Goal: Task Accomplishment & Management: Manage account settings

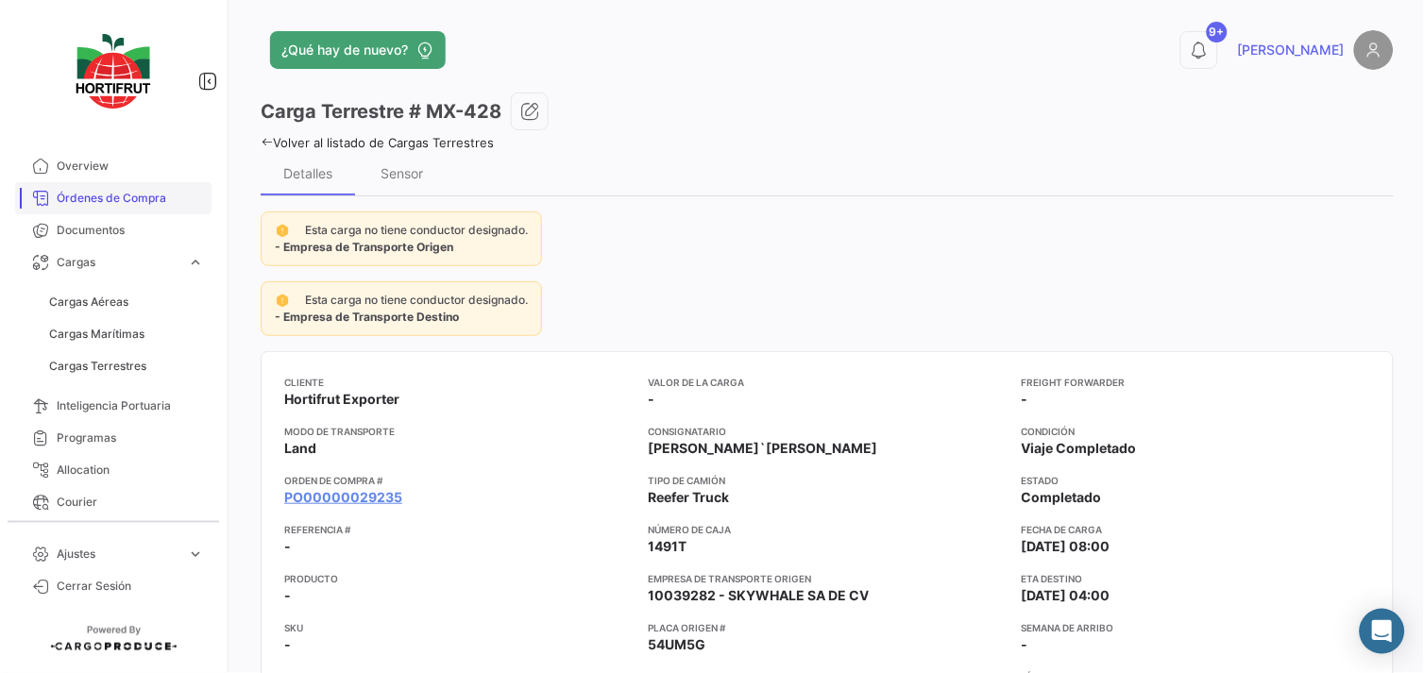
click at [95, 193] on span "Órdenes de Compra" at bounding box center [130, 198] width 147 height 17
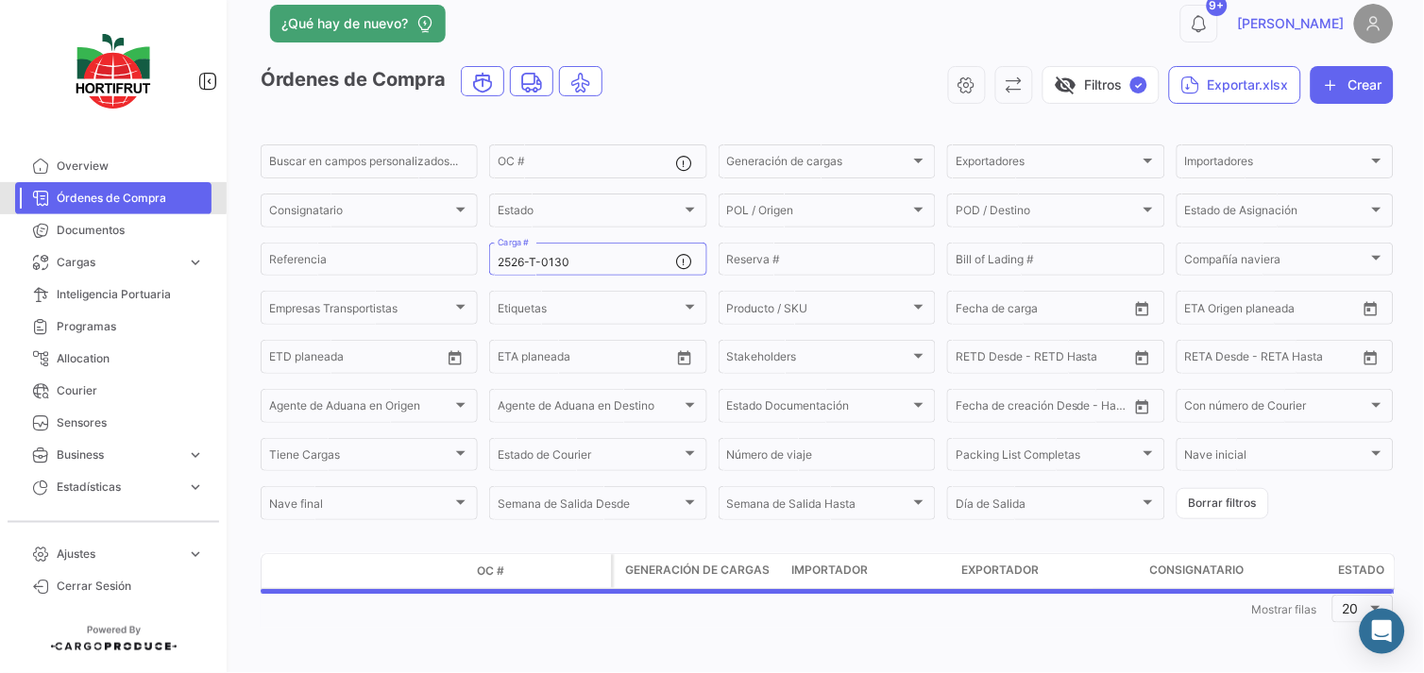
click at [93, 191] on span "Órdenes de Compra" at bounding box center [130, 198] width 147 height 17
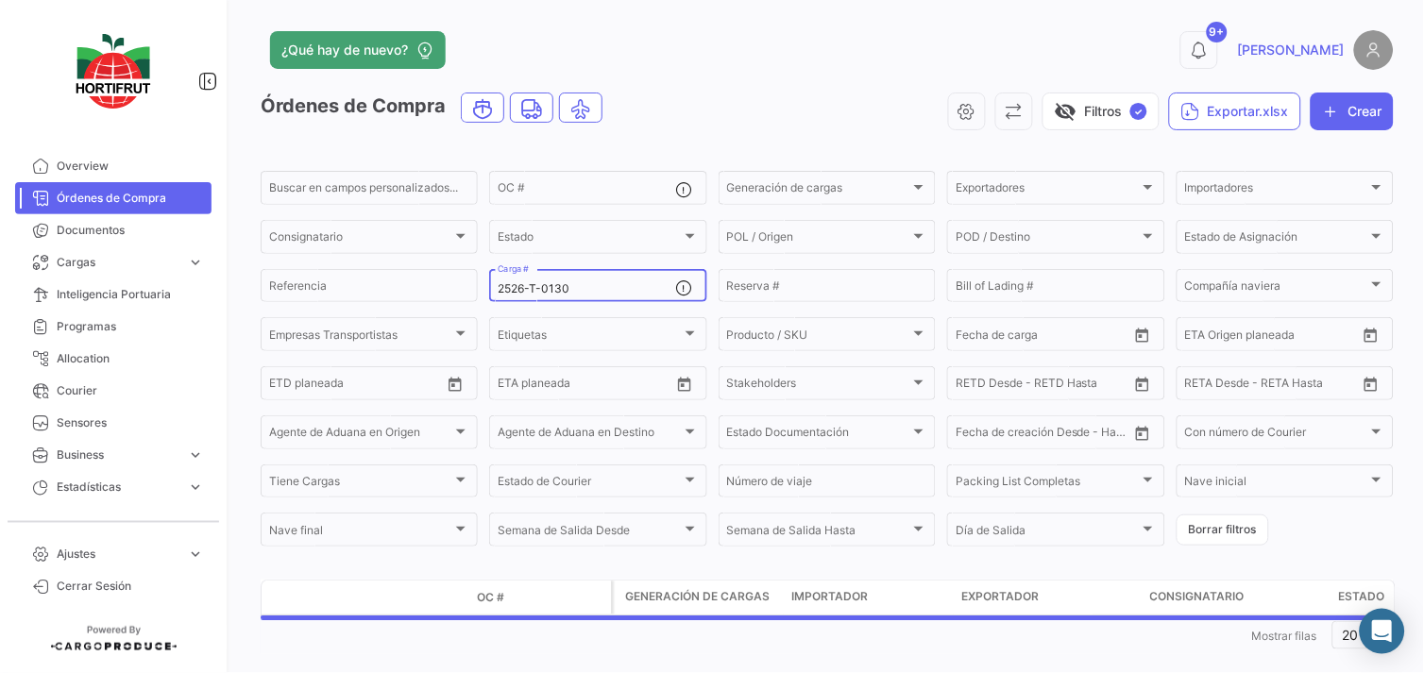
drag, startPoint x: 601, startPoint y: 283, endPoint x: 581, endPoint y: 280, distance: 20.2
click at [581, 280] on div "2526-T-0130 Carga #" at bounding box center [587, 284] width 178 height 37
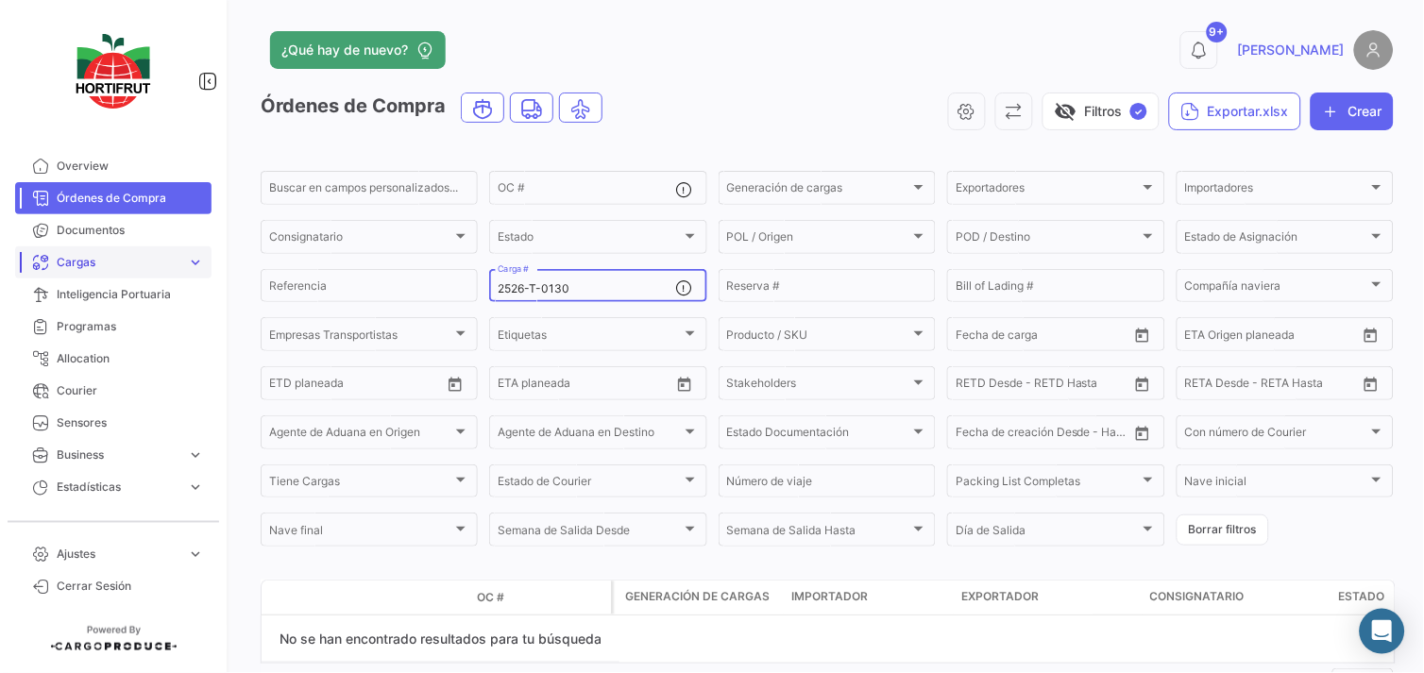
click at [95, 266] on span "Cargas" at bounding box center [118, 262] width 123 height 17
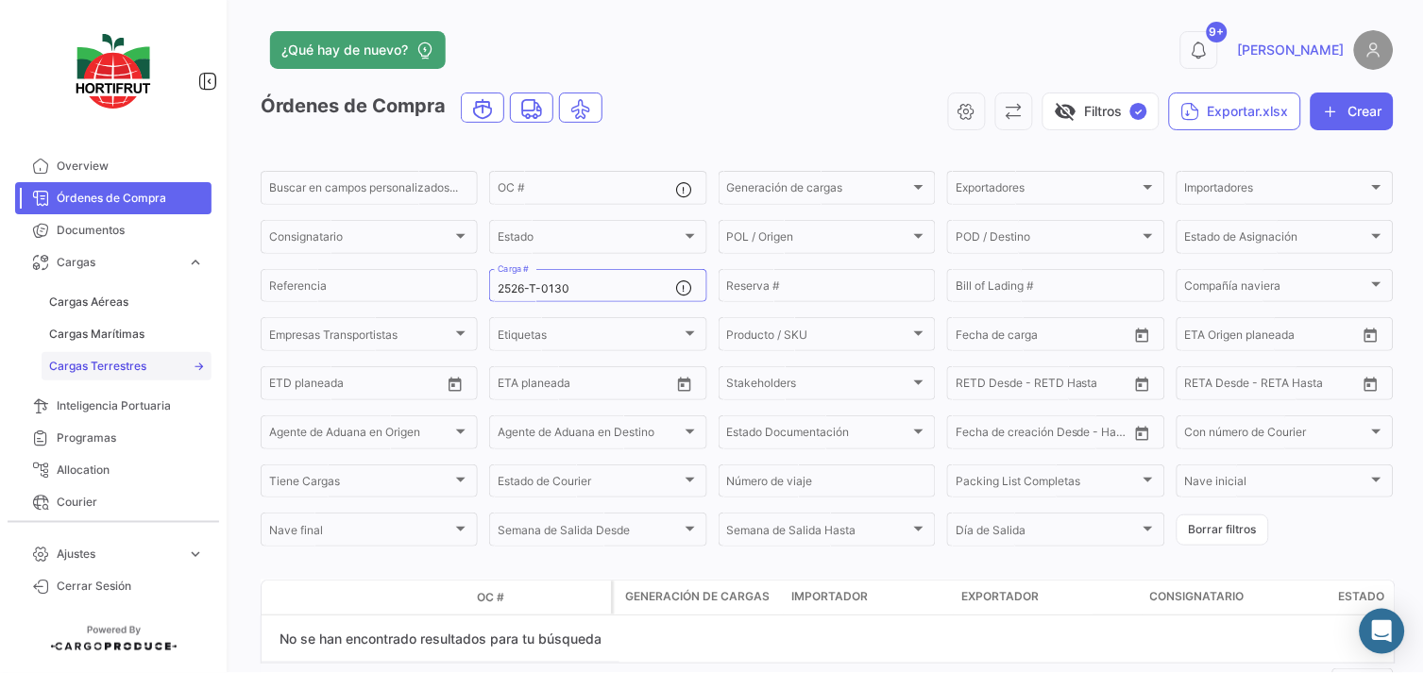
click at [147, 366] on link "Cargas Terrestres" at bounding box center [127, 366] width 170 height 28
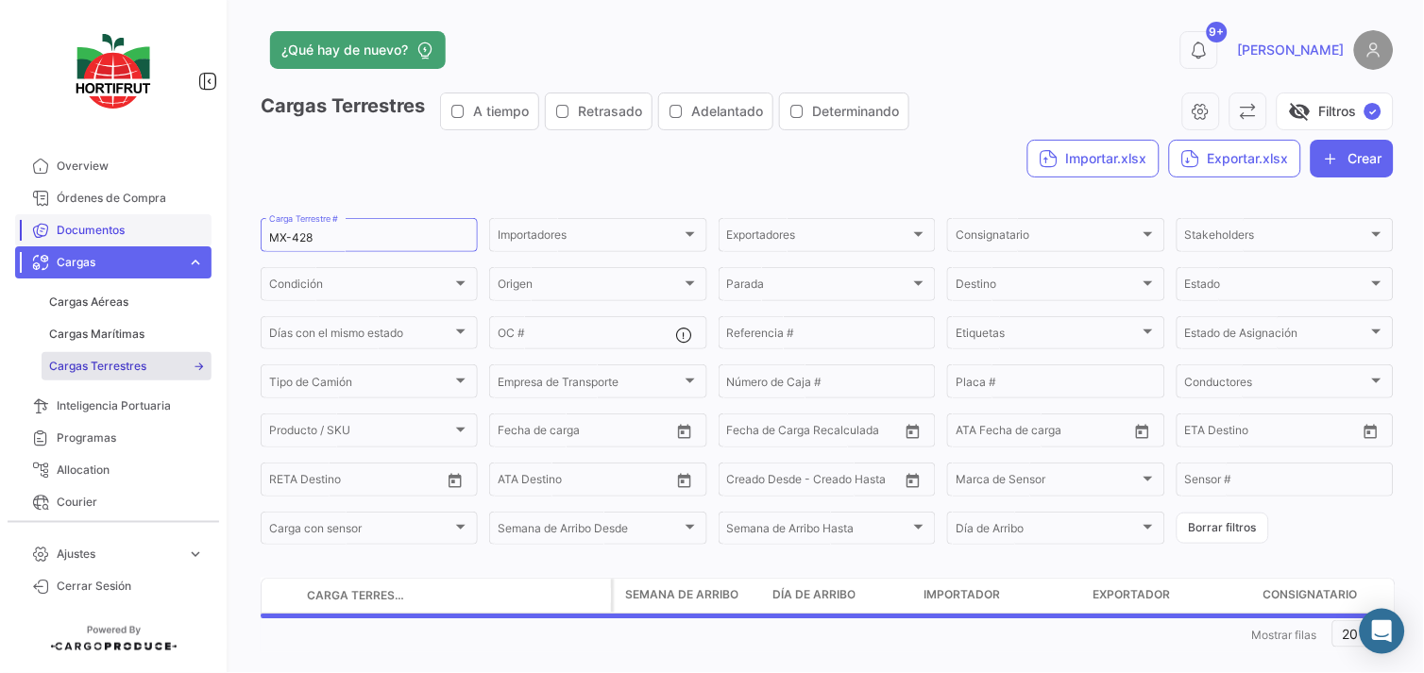
drag, startPoint x: 335, startPoint y: 247, endPoint x: 61, endPoint y: 236, distance: 274.1
click at [62, 236] on mat-sidenav-container "Overview Órdenes de Compra Documentos Cargas expand_more Cargas Aéreas Cargas M…" at bounding box center [712, 336] width 1424 height 673
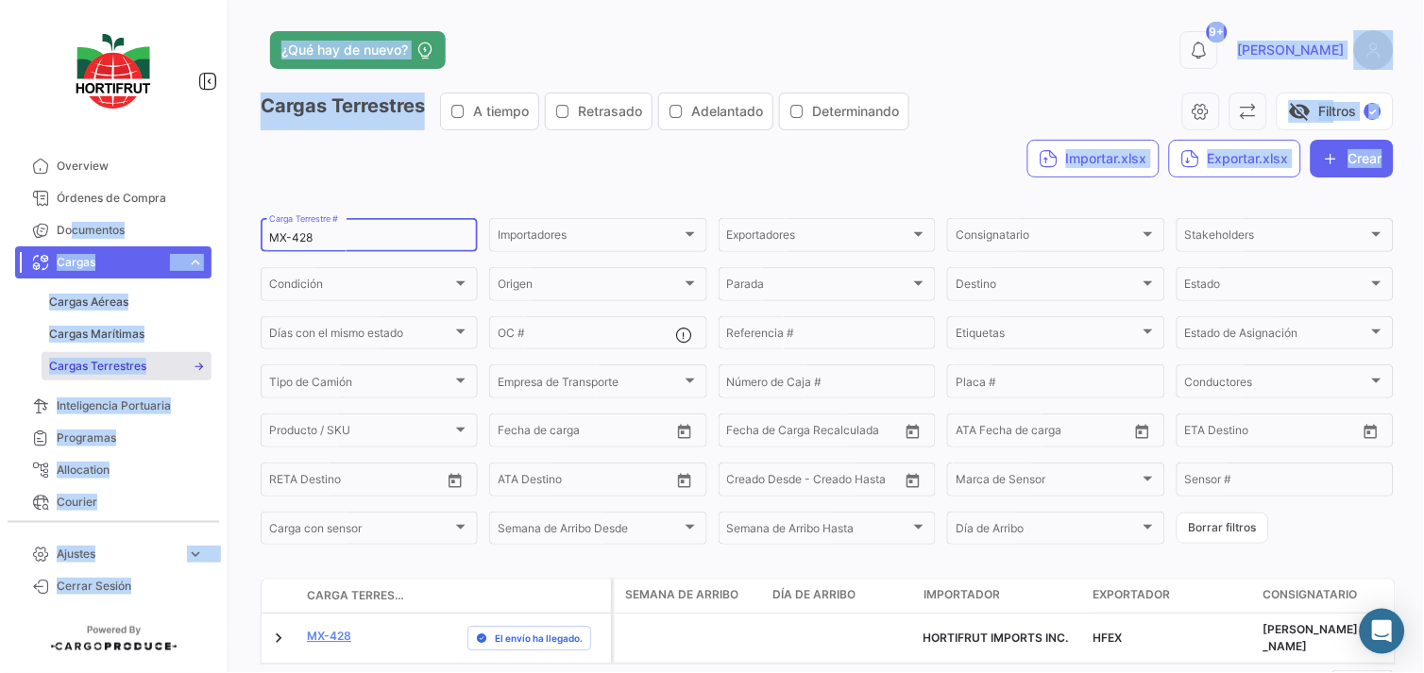
drag, startPoint x: 361, startPoint y: 244, endPoint x: 334, endPoint y: 227, distance: 31.4
click at [357, 242] on input "MX-428" at bounding box center [369, 237] width 200 height 13
click at [333, 233] on input "MX-428" at bounding box center [369, 237] width 200 height 13
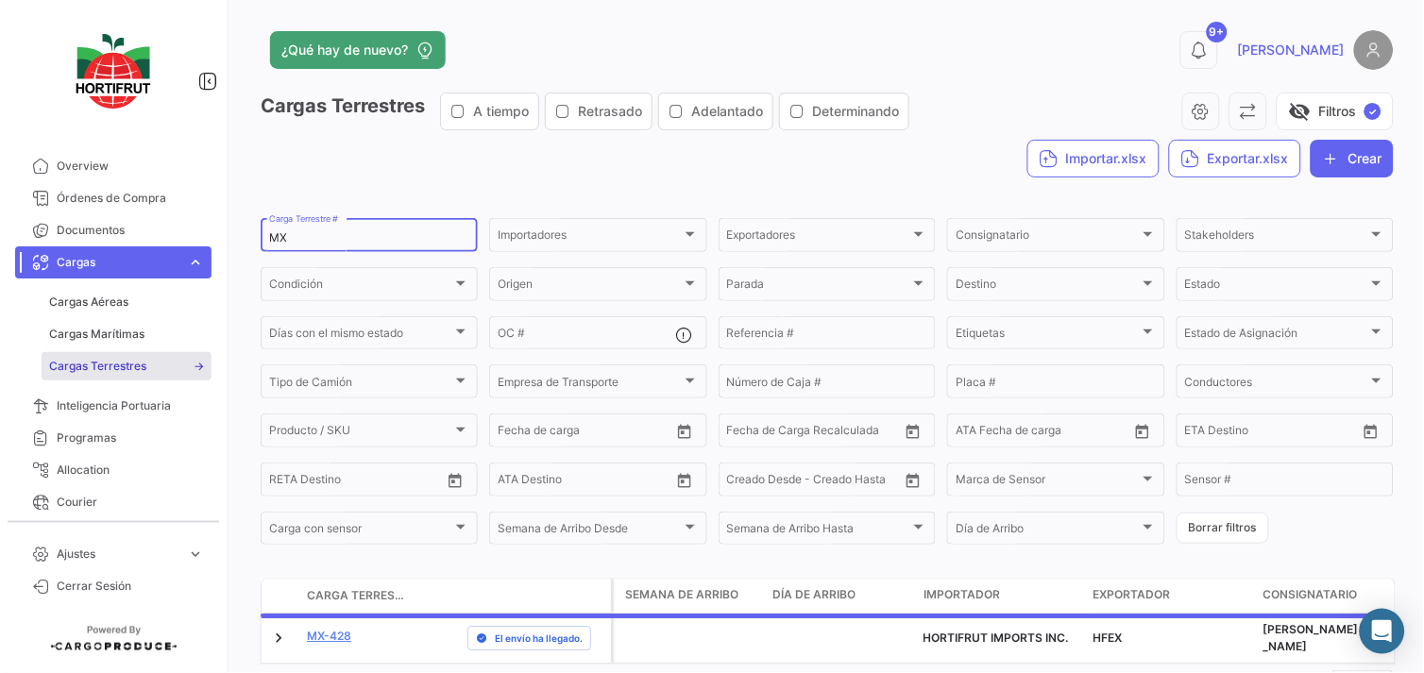
type input "M"
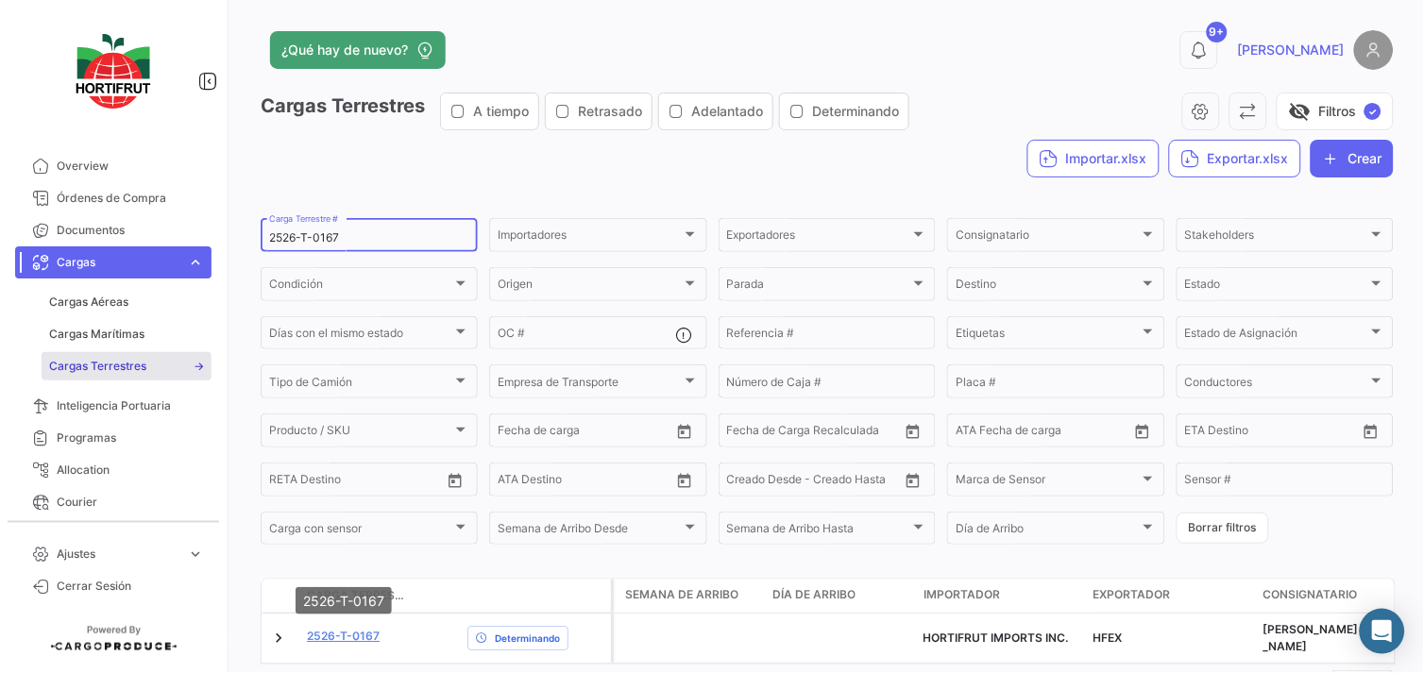
type input "2526-T-0167"
click at [349, 625] on mat-tooltip-component "2526-T-0167" at bounding box center [343, 601] width 123 height 54
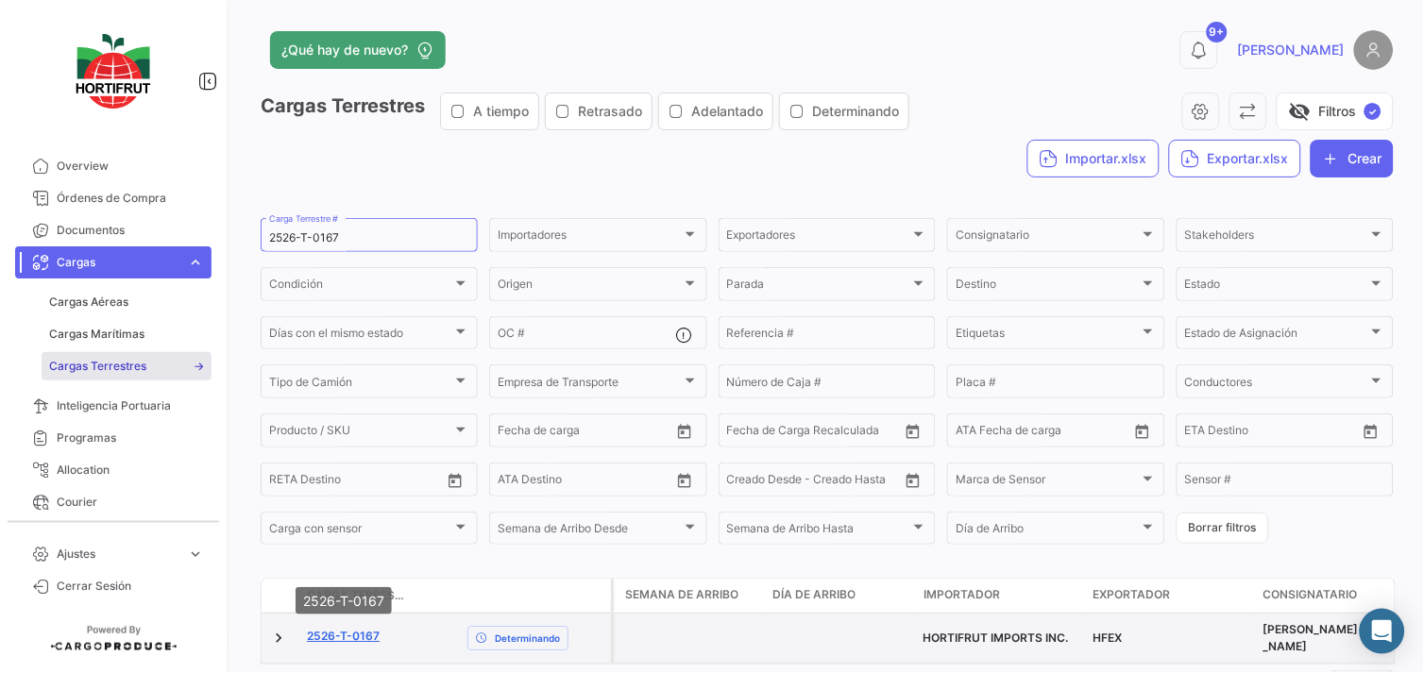
click at [350, 636] on link "2526-T-0167" at bounding box center [343, 636] width 73 height 17
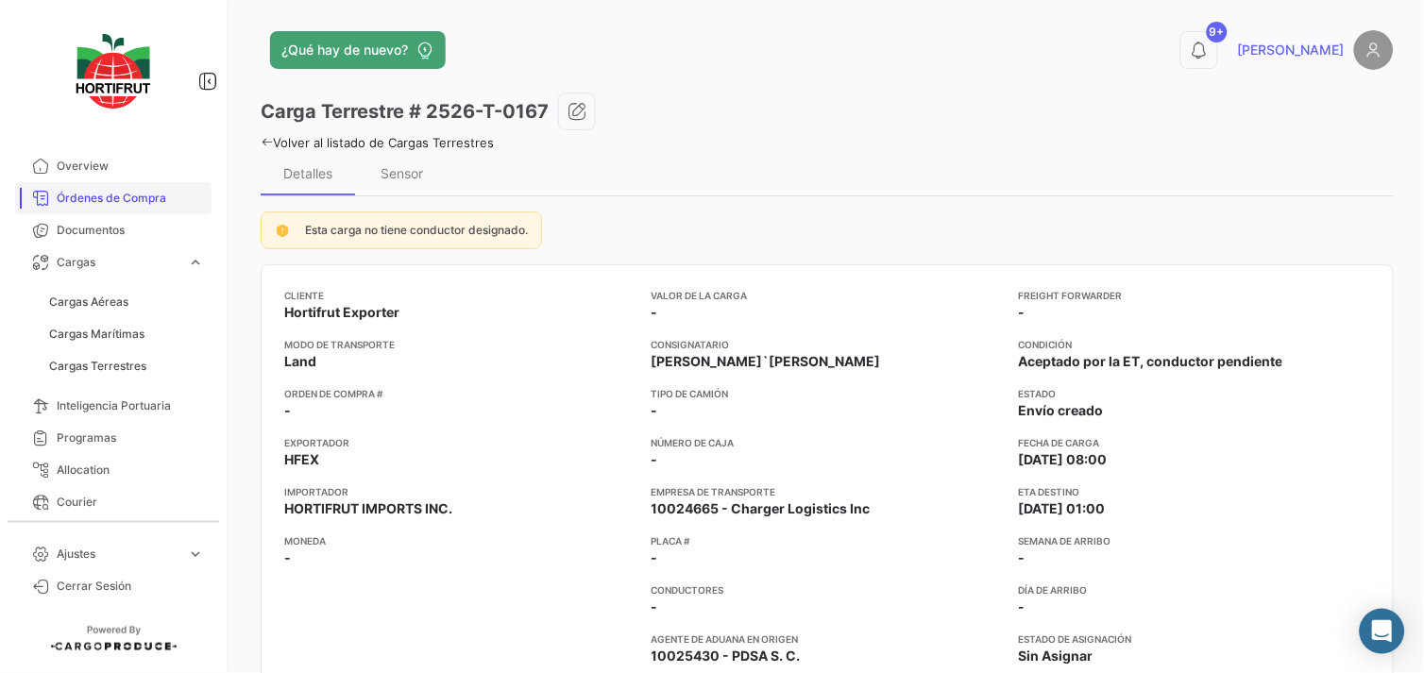
click at [126, 186] on link "Órdenes de Compra" at bounding box center [113, 198] width 196 height 32
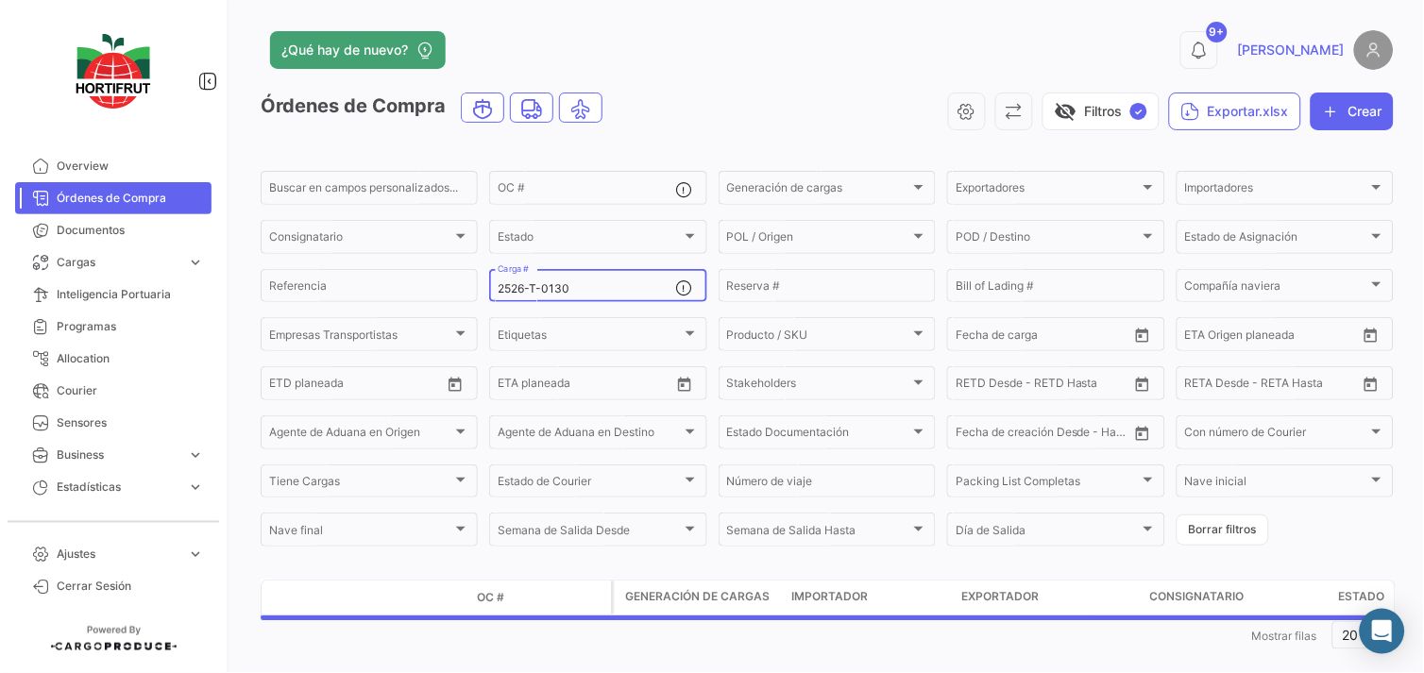
drag, startPoint x: 580, startPoint y: 271, endPoint x: 549, endPoint y: 287, distance: 35.1
click at [548, 285] on div "2526-T-0130 Carga #" at bounding box center [587, 284] width 178 height 37
drag, startPoint x: 577, startPoint y: 284, endPoint x: 401, endPoint y: 277, distance: 175.8
click at [0, 0] on div "Buscar en campos personalizados... OC # Generación de cargas Generación de carg…" at bounding box center [0, 0] width 0 height 0
paste input "2526-T-0244"
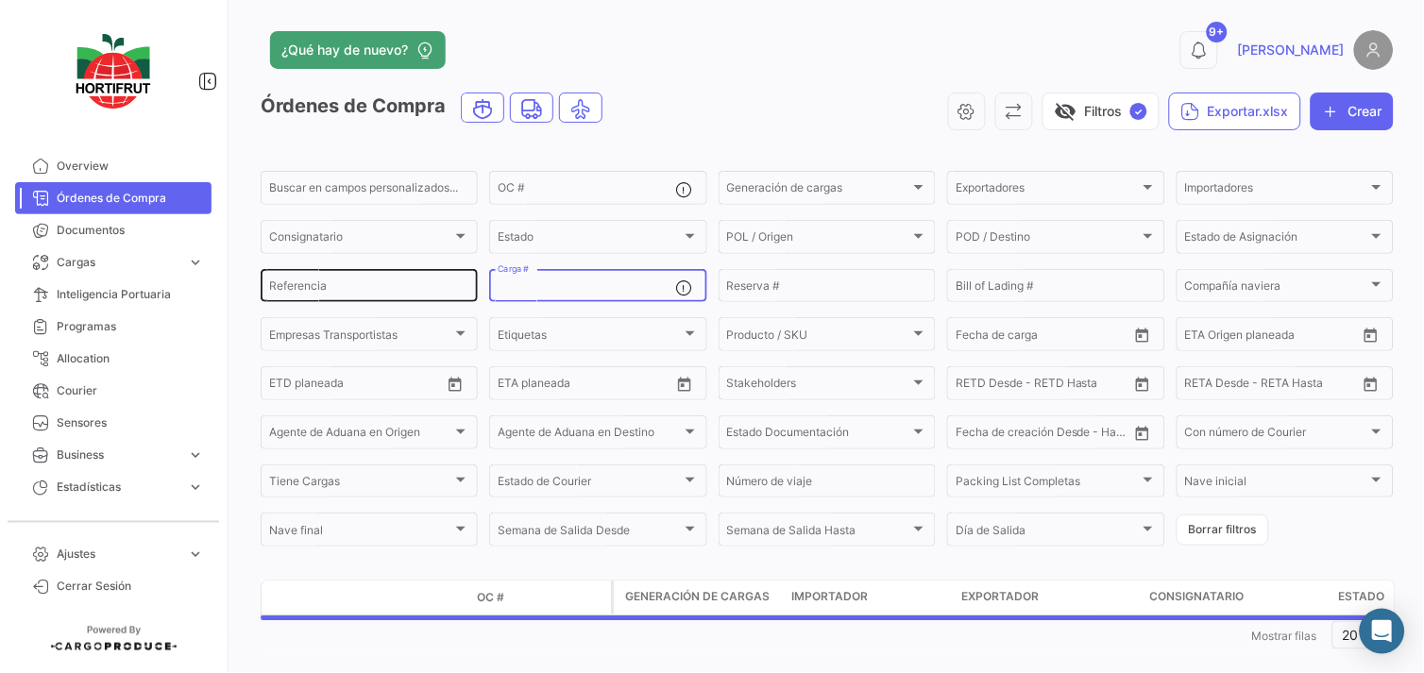
type input "2526-T-0244"
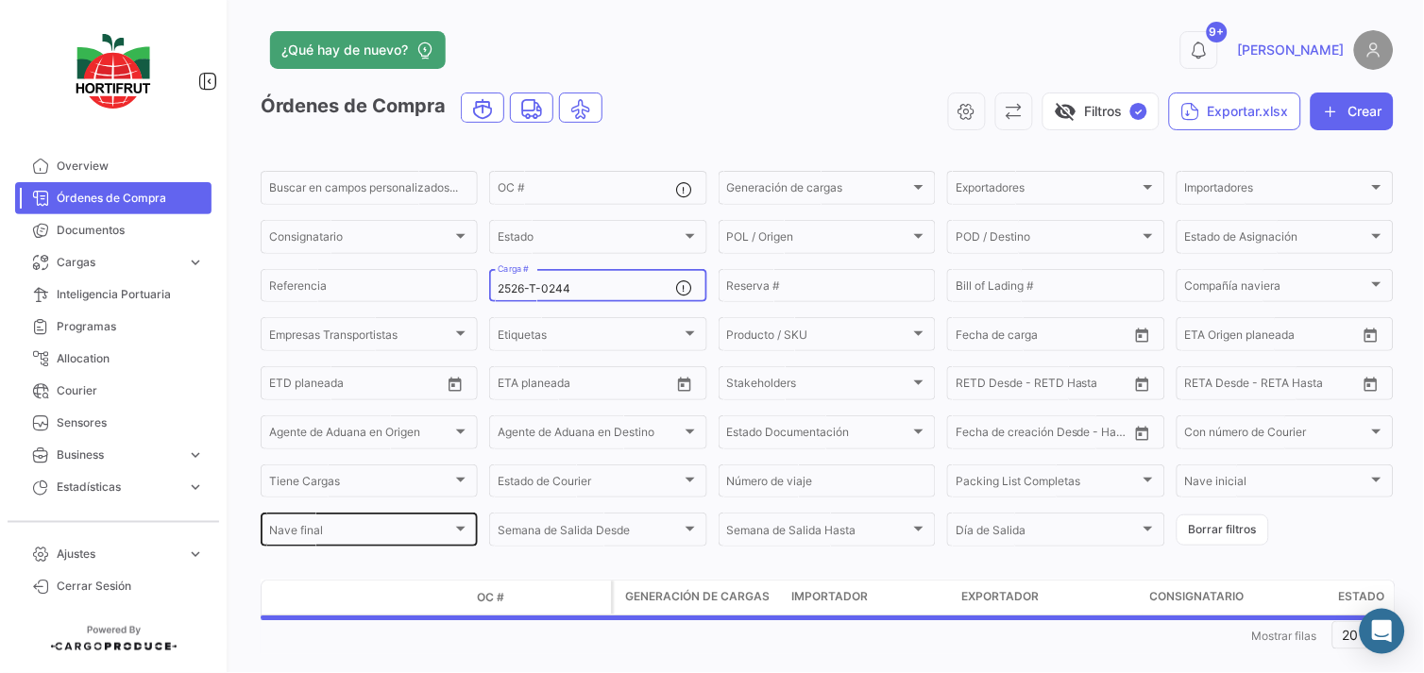
scroll to position [26, 0]
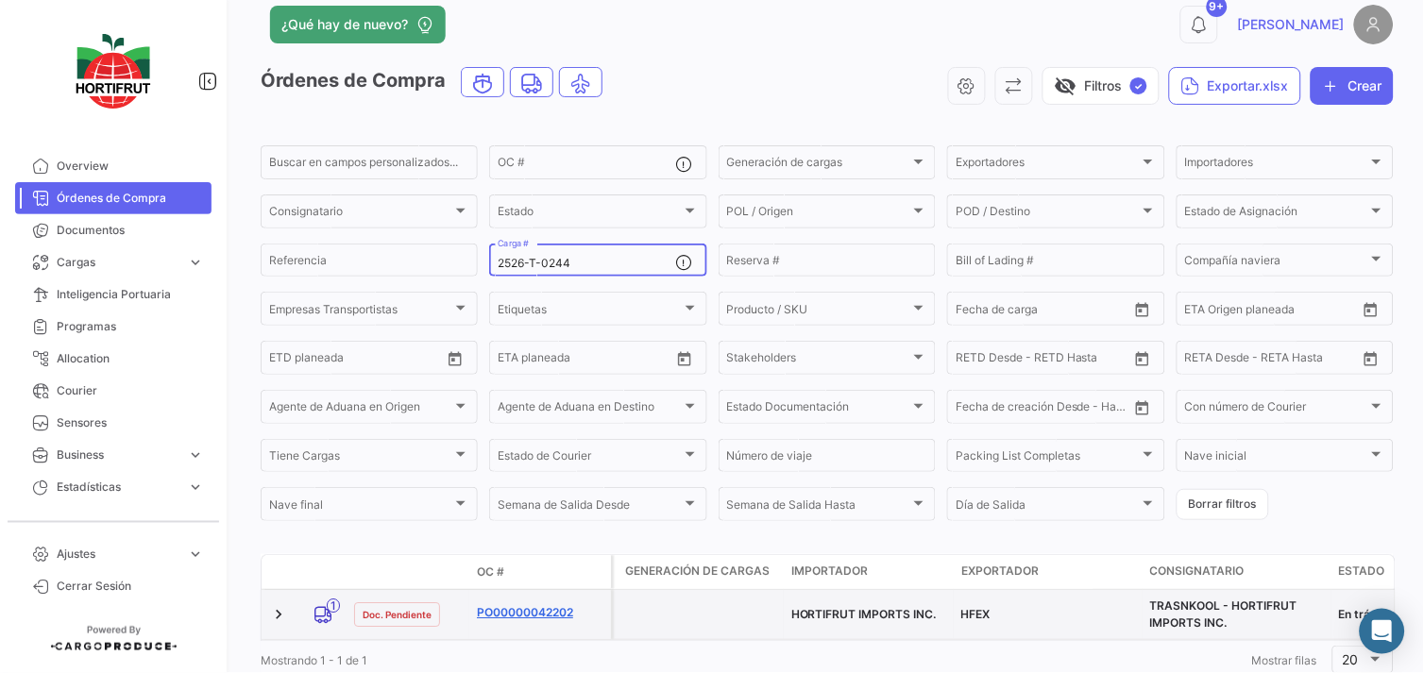
click at [488, 608] on link "PO00000042202" at bounding box center [540, 613] width 127 height 17
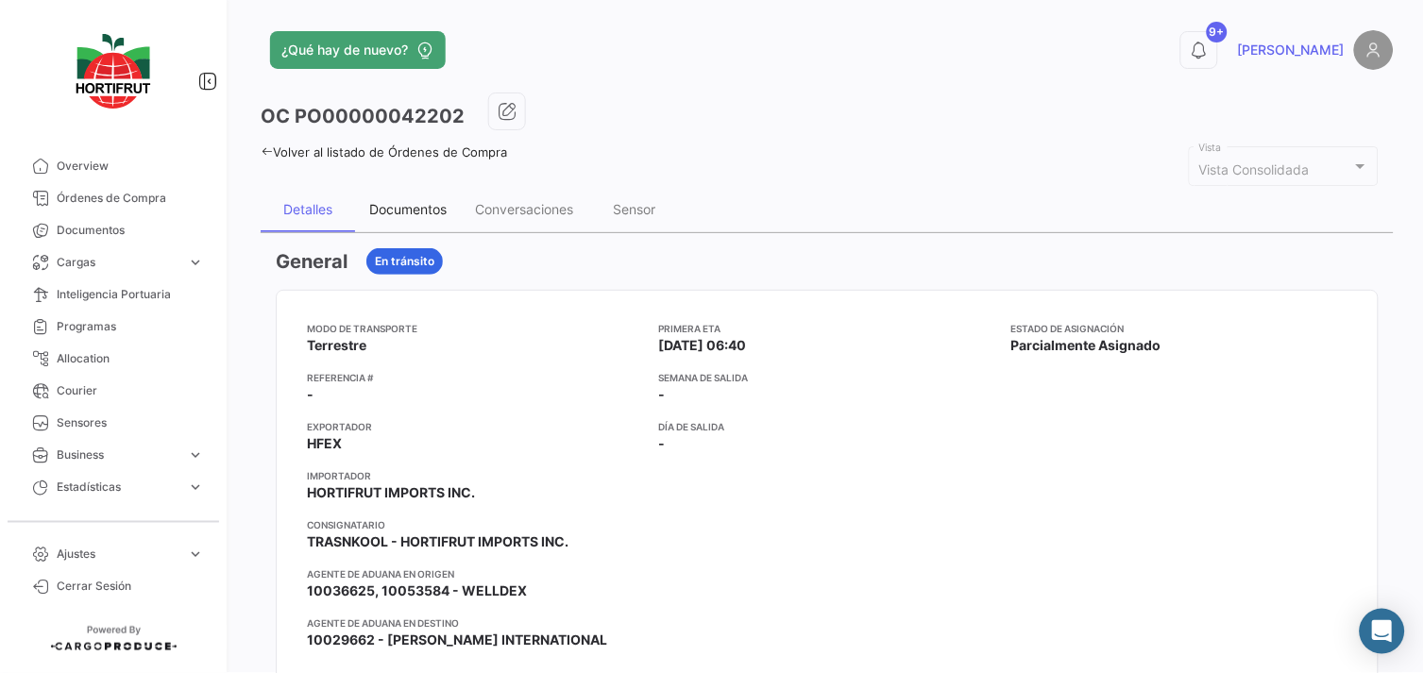
click at [422, 208] on div "Documentos" at bounding box center [407, 209] width 77 height 16
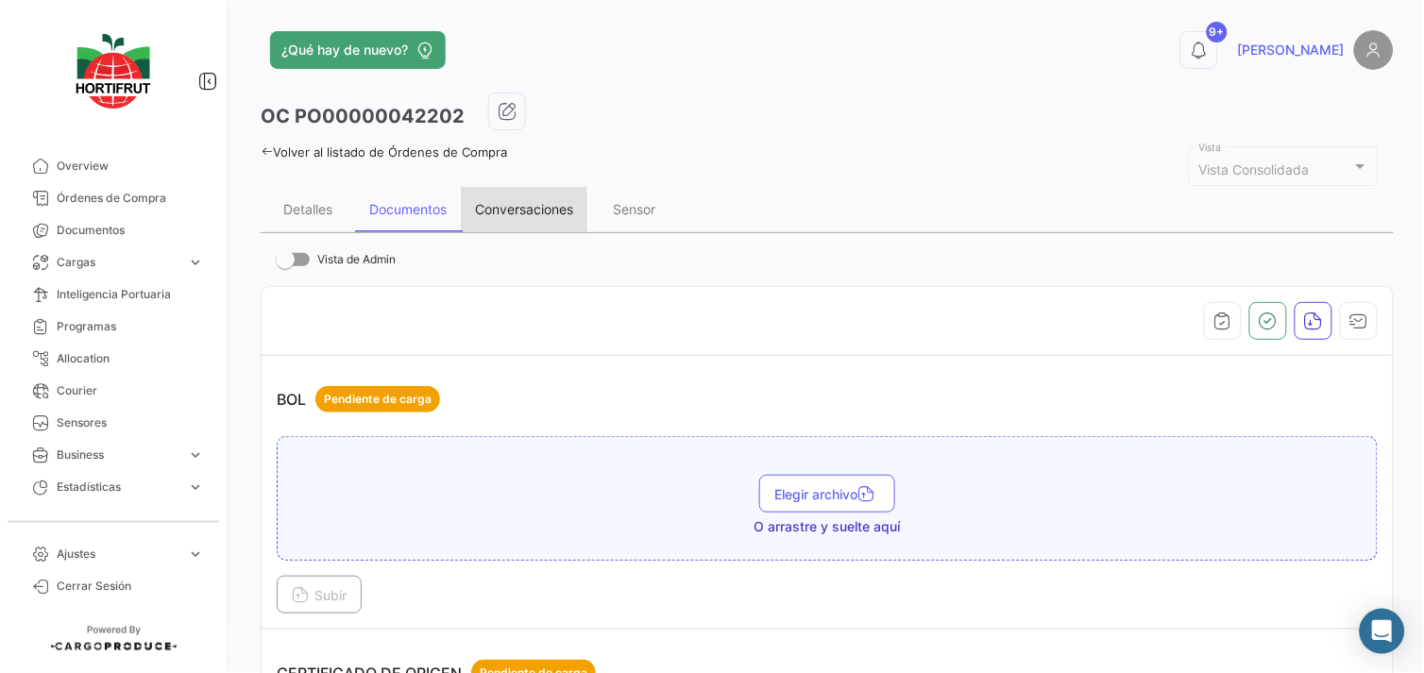
click at [527, 211] on div "Conversaciones" at bounding box center [524, 209] width 98 height 16
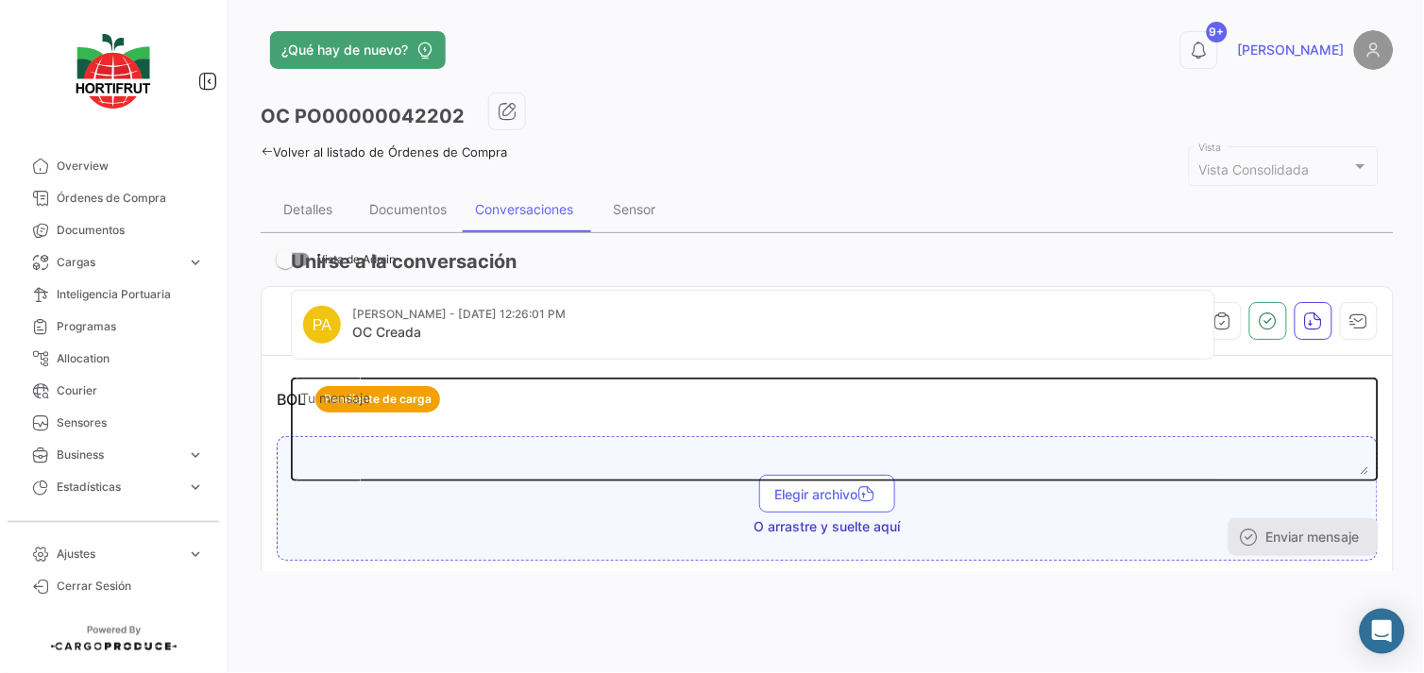
click at [422, 472] on textarea "Tu mensaje" at bounding box center [835, 433] width 1068 height 83
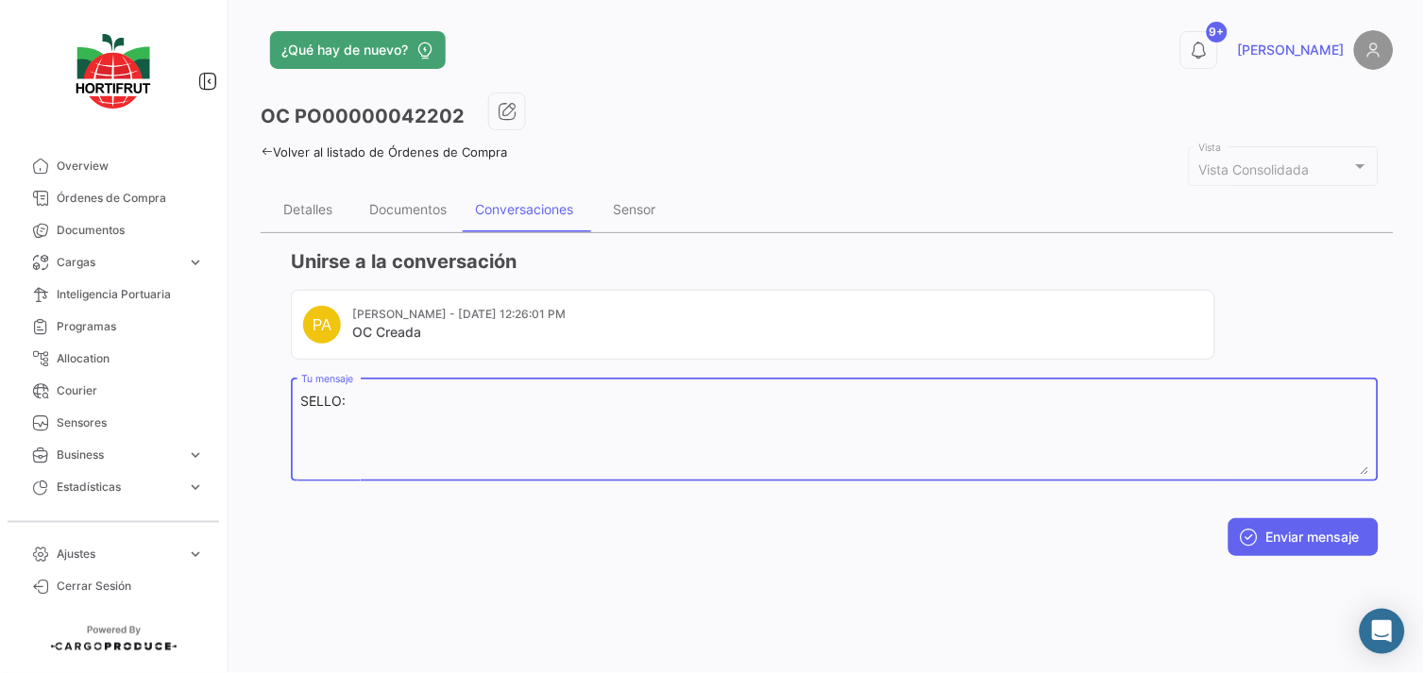
paste textarea "2026102"
paste textarea "B015367"
type textarea "SELLO:2026102| CINTAS:B015367/B015368"
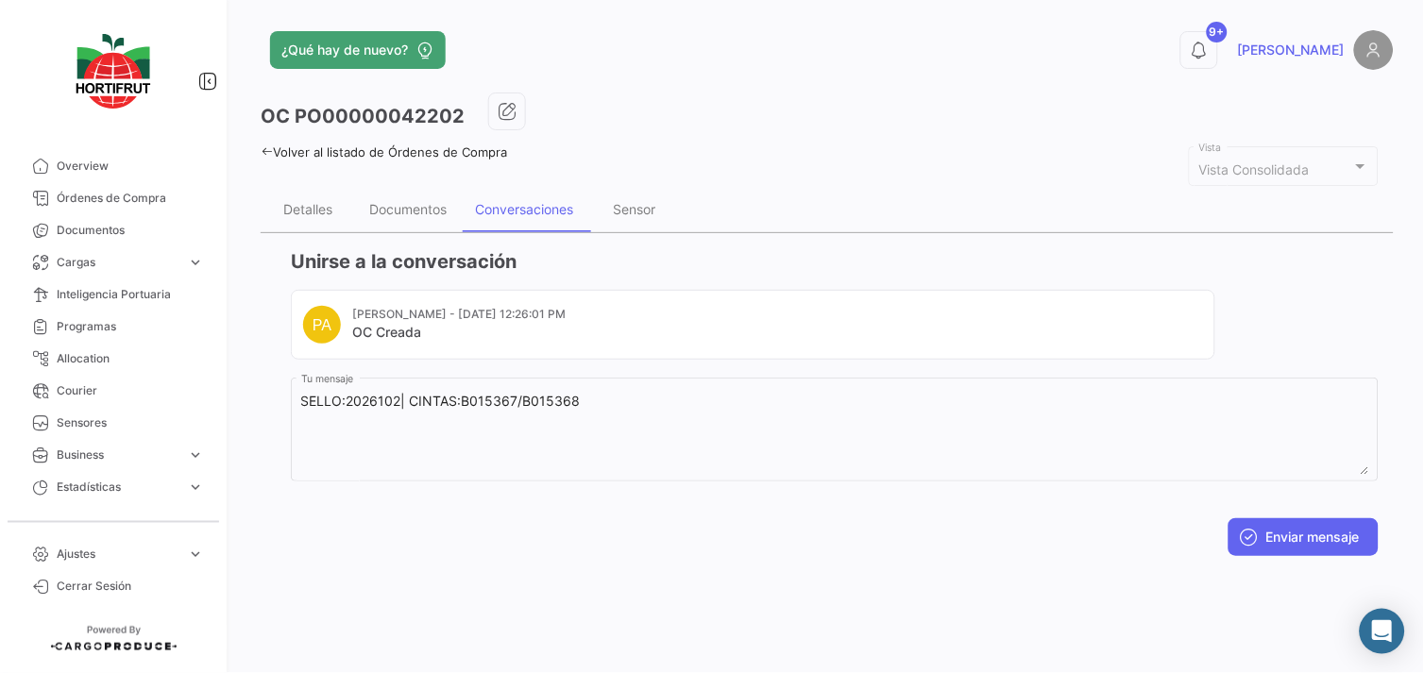
click at [1313, 541] on button "Enviar mensaje" at bounding box center [1304, 538] width 150 height 38
click at [417, 215] on div "Documentos" at bounding box center [407, 209] width 77 height 16
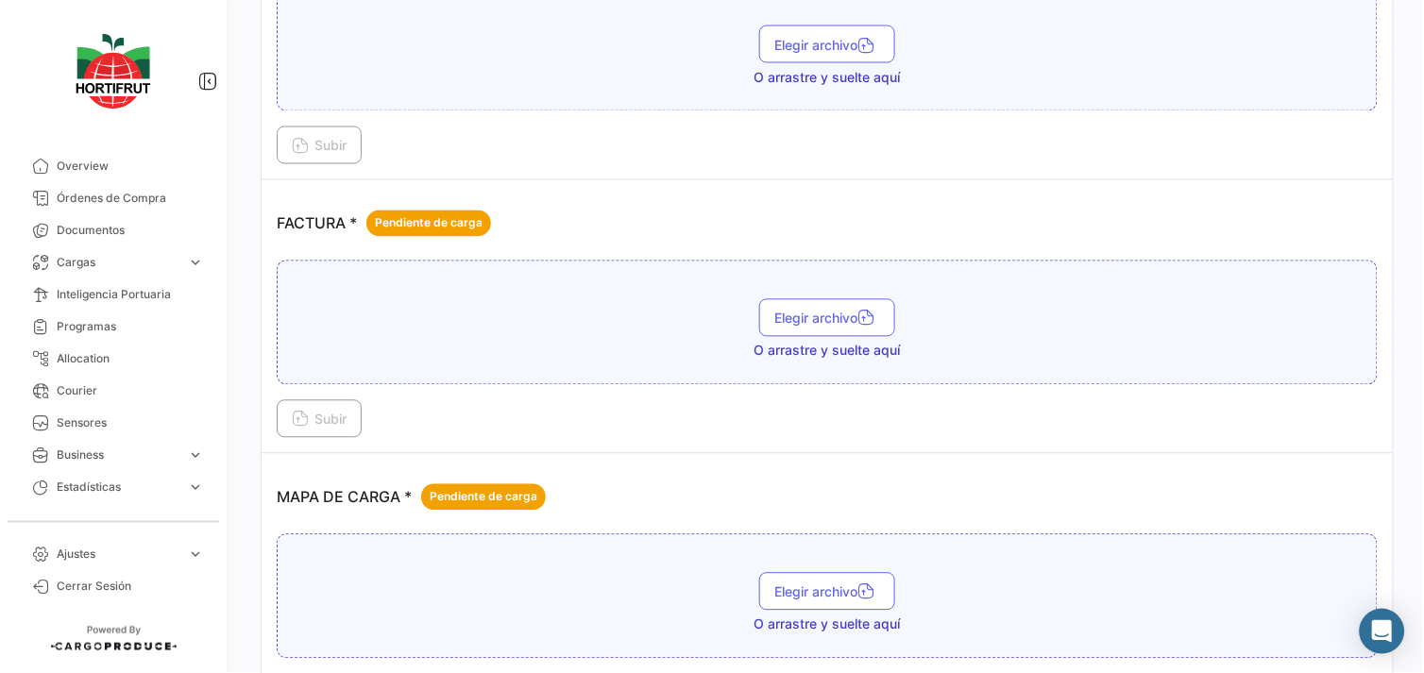
scroll to position [2413, 0]
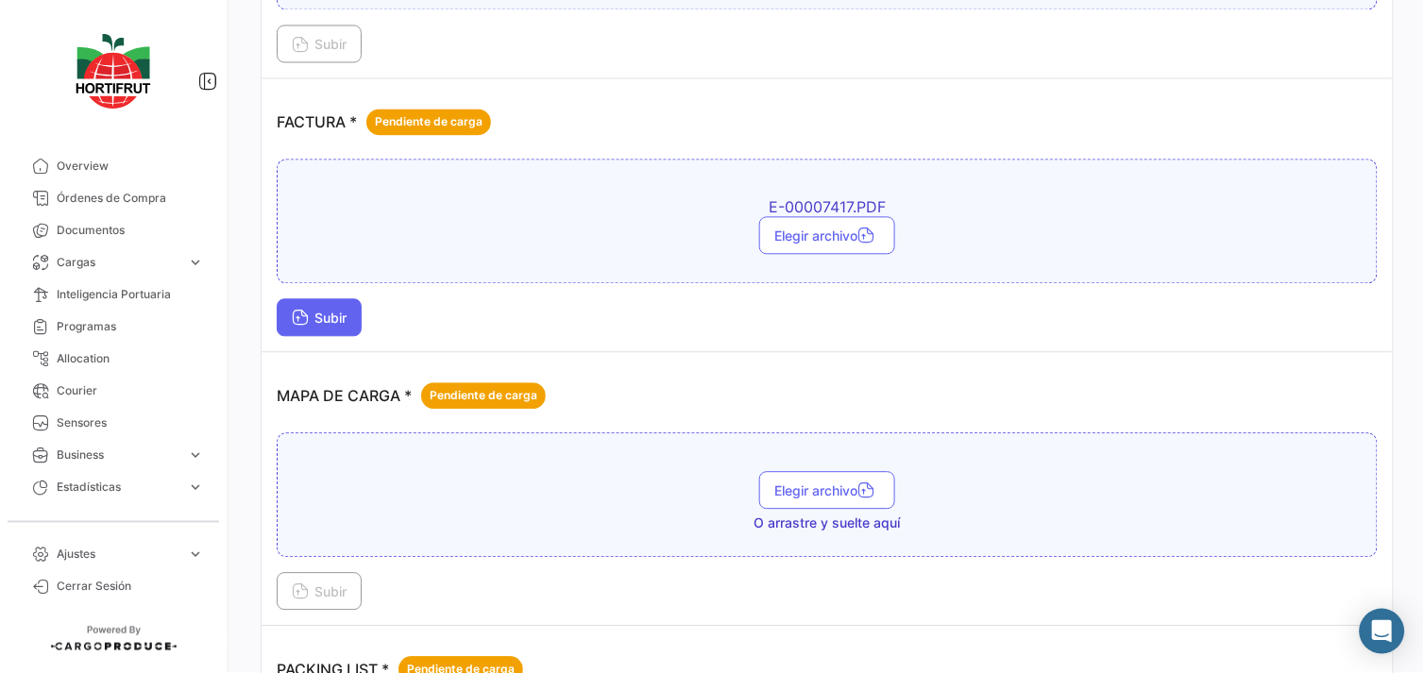
click at [332, 314] on span "Subir" at bounding box center [319, 318] width 55 height 16
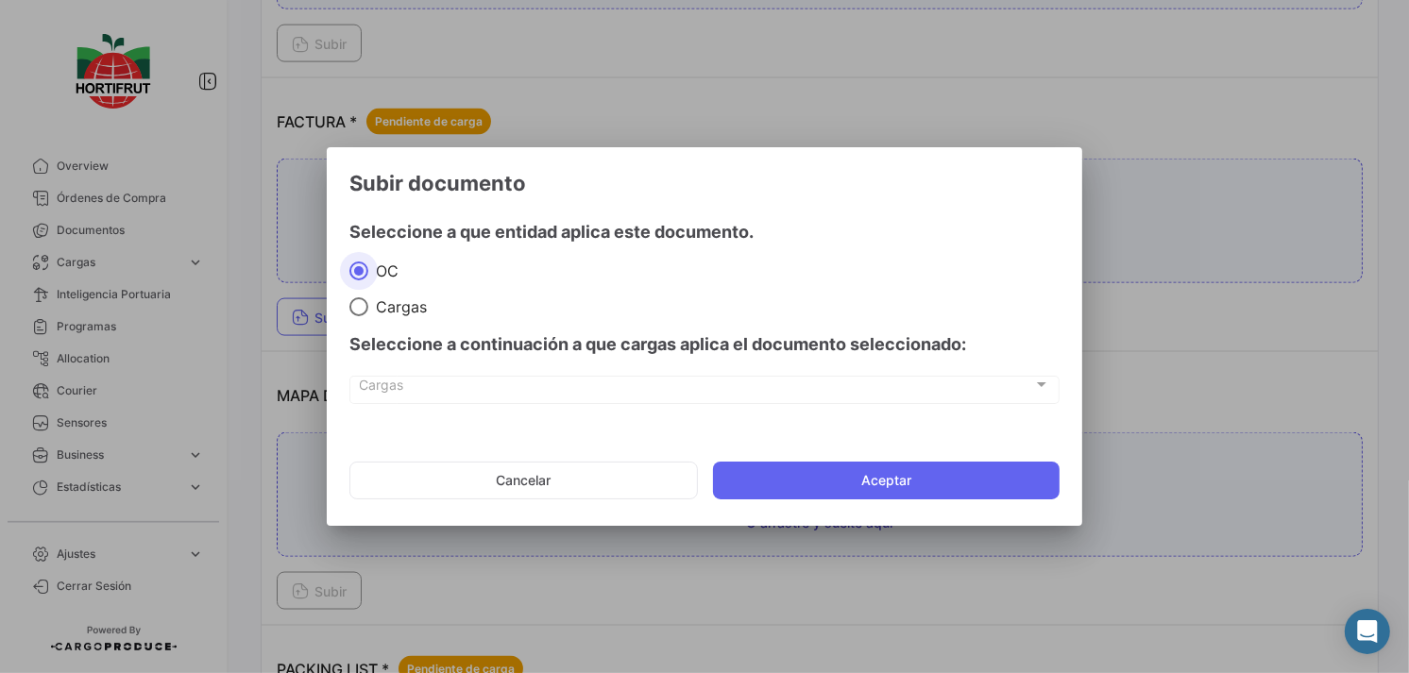
click at [369, 309] on span "Cargas" at bounding box center [397, 307] width 59 height 19
click at [368, 309] on input "Cargas" at bounding box center [358, 307] width 19 height 19
radio input "true"
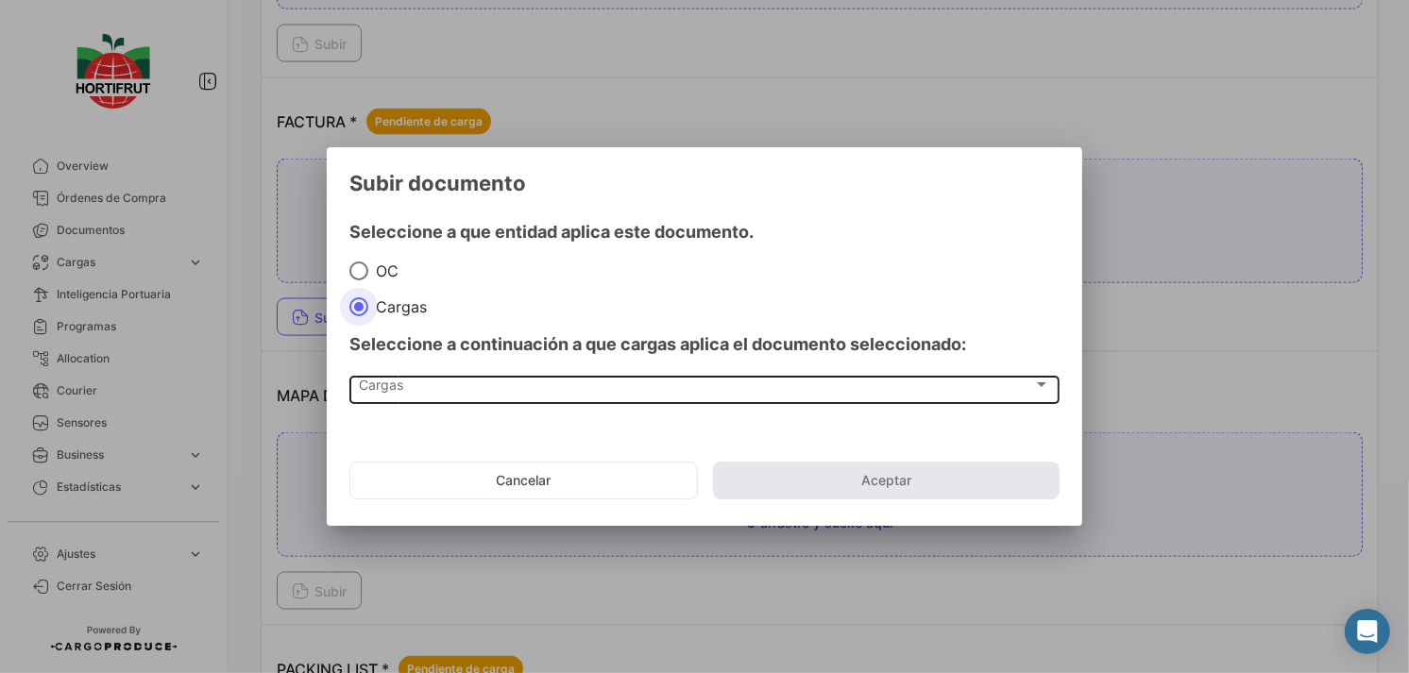
click at [489, 391] on div "Cargas" at bounding box center [696, 389] width 673 height 16
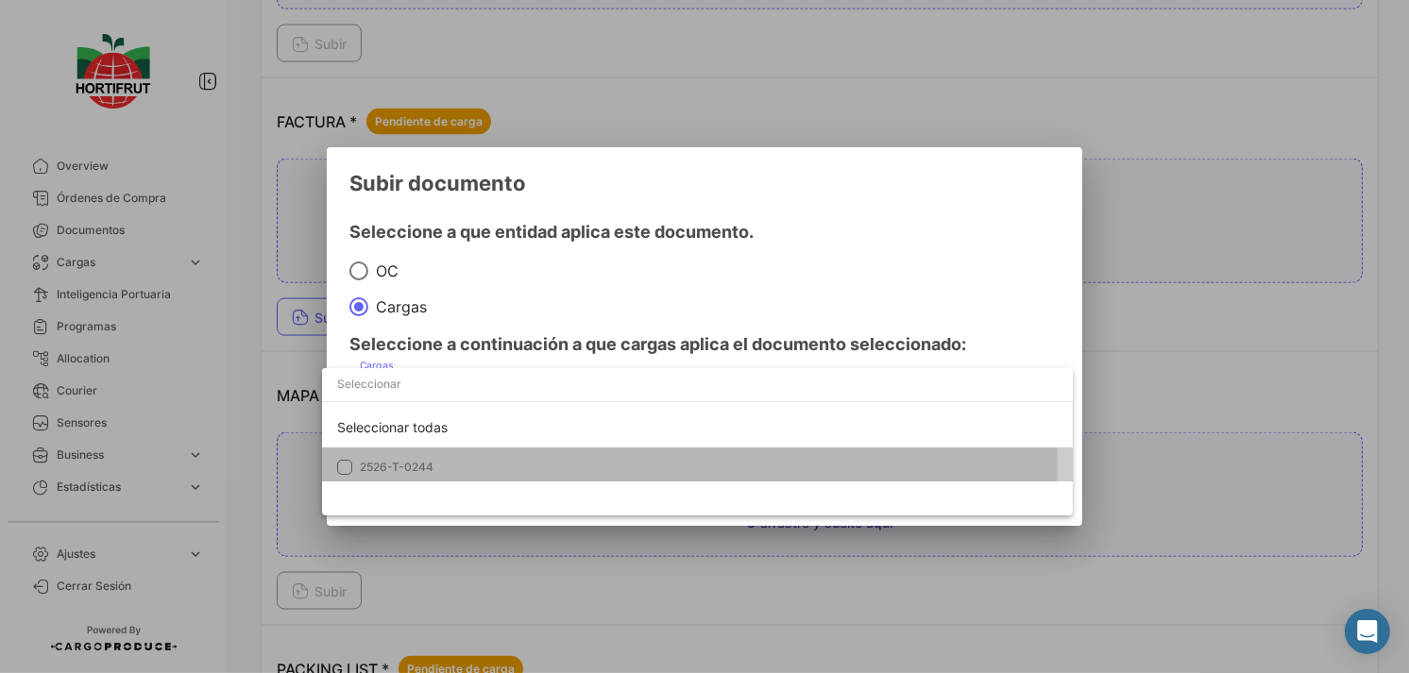
click at [525, 465] on span "2526-T-0244" at bounding box center [492, 467] width 264 height 17
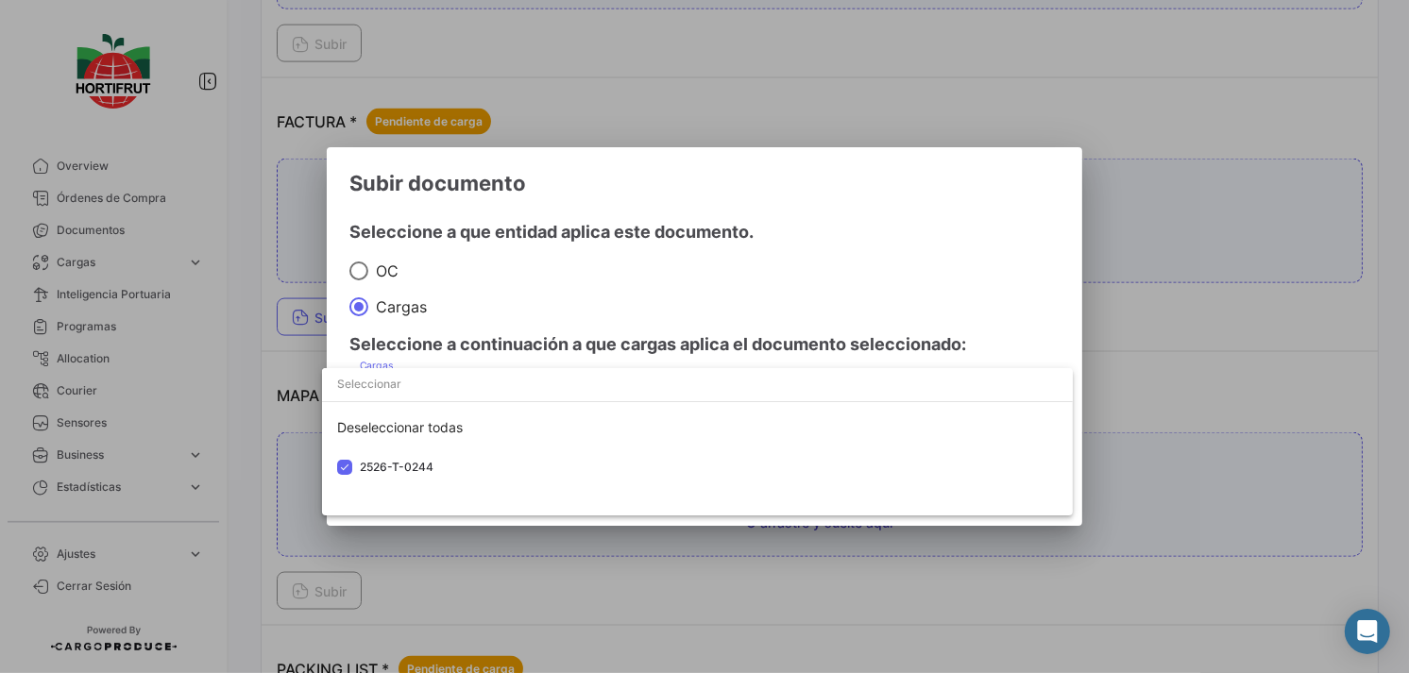
drag, startPoint x: 682, startPoint y: 306, endPoint x: 824, endPoint y: 407, distance: 174.0
click at [725, 325] on div at bounding box center [704, 336] width 1409 height 673
click at [892, 504] on mat-dialog-actions "Cancelar Aceptar" at bounding box center [704, 481] width 710 height 64
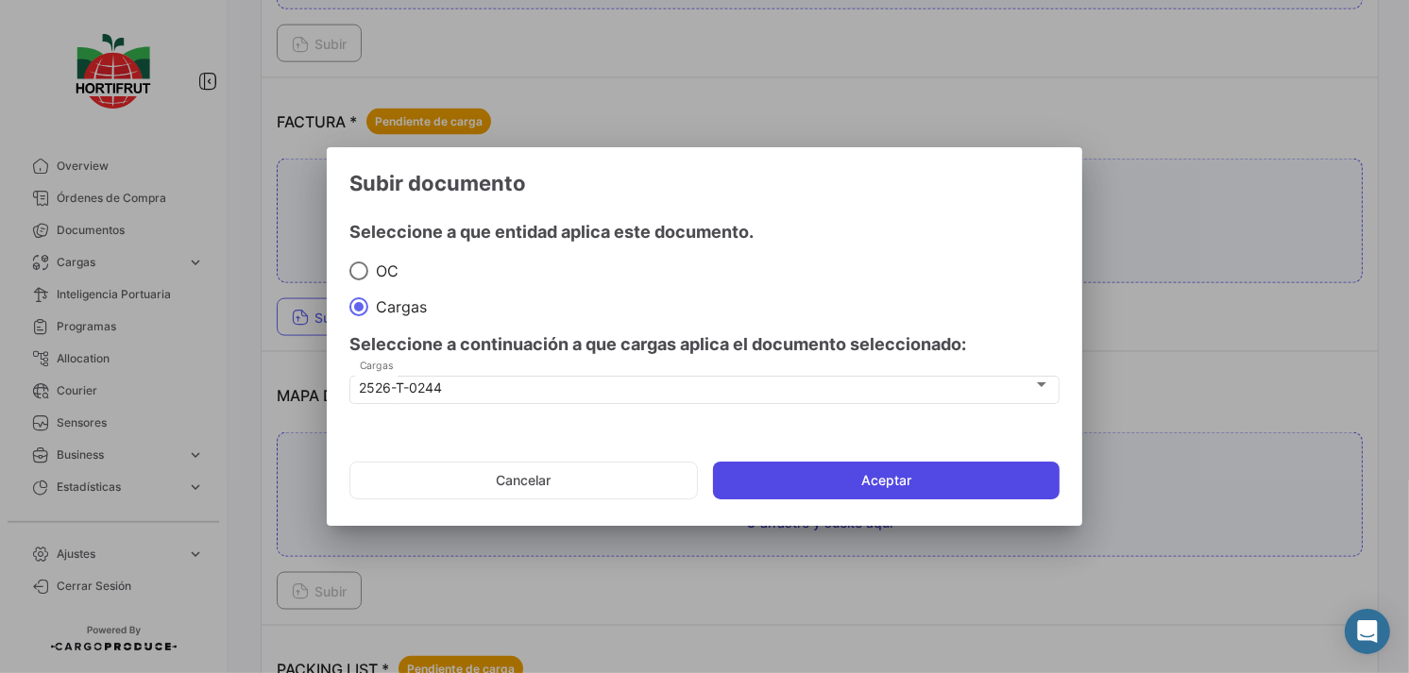
click at [875, 473] on button "Aceptar" at bounding box center [886, 481] width 347 height 38
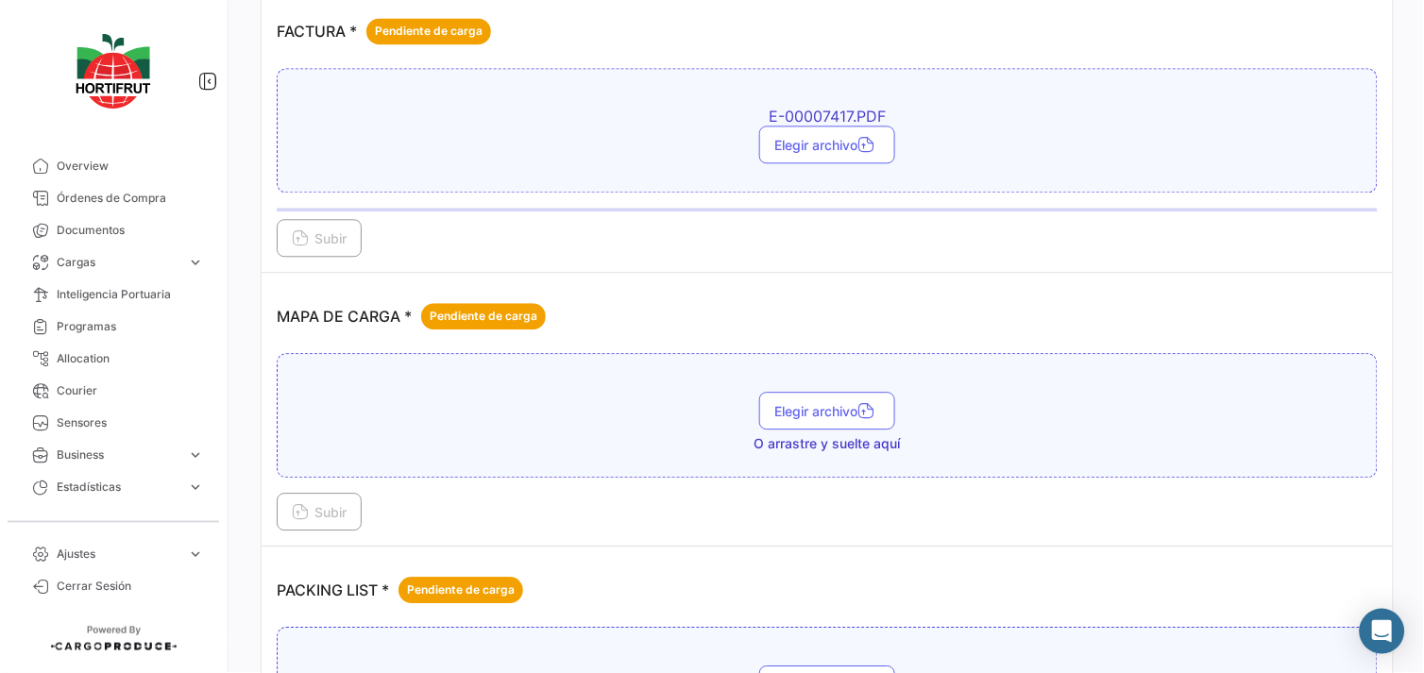
scroll to position [2623, 0]
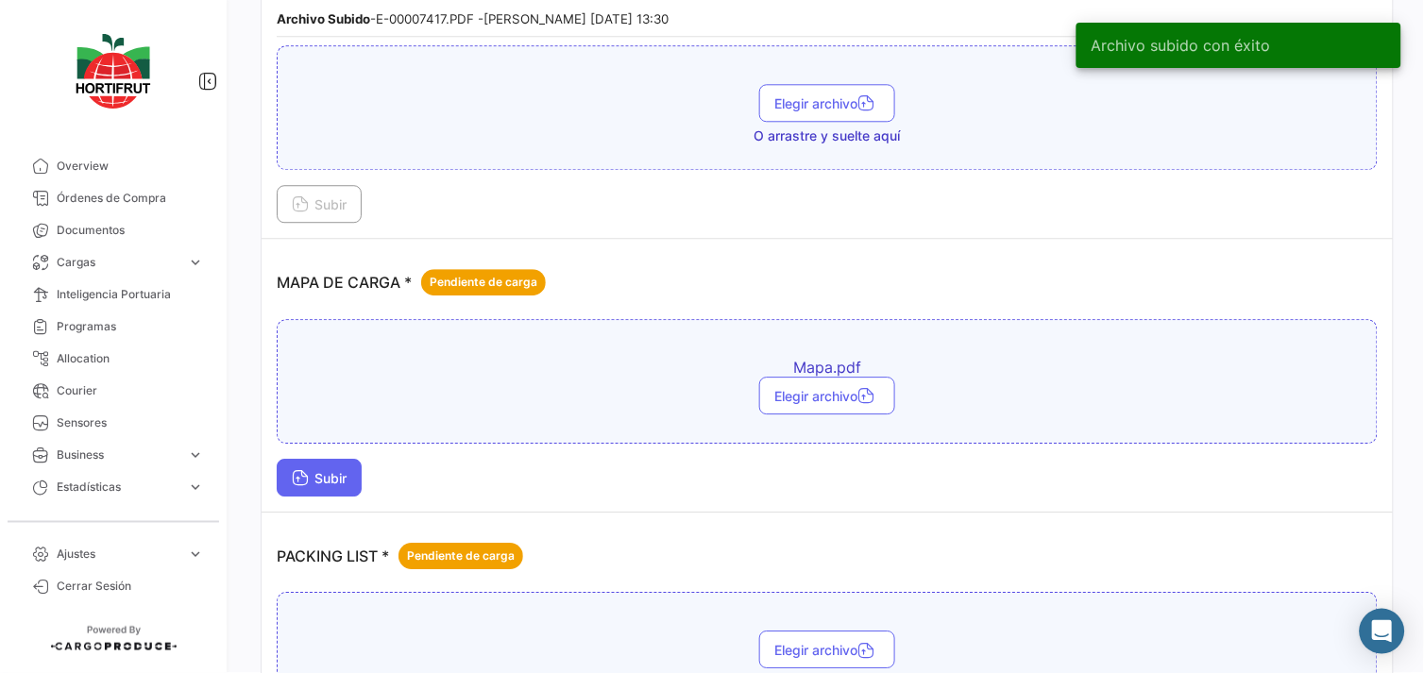
click at [352, 466] on button "Subir" at bounding box center [319, 478] width 85 height 38
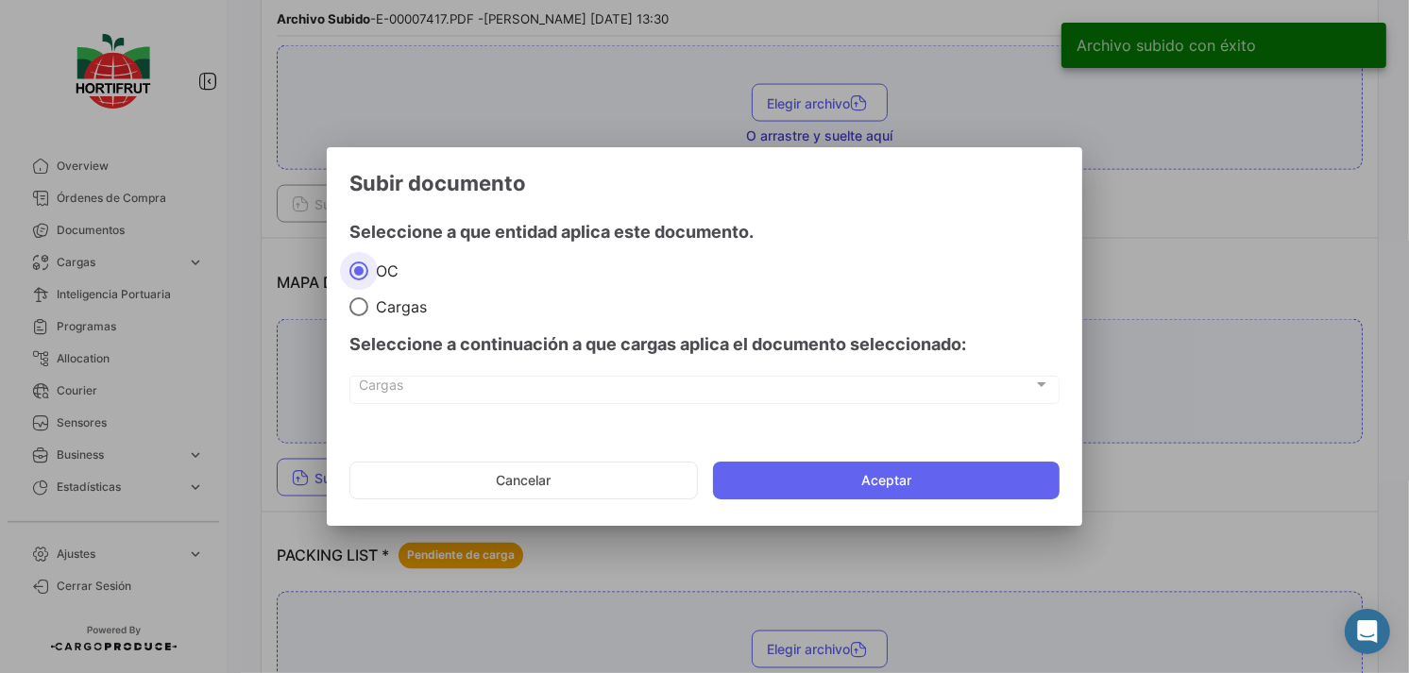
click at [400, 315] on span "Cargas" at bounding box center [397, 307] width 59 height 19
click at [368, 315] on input "Cargas" at bounding box center [358, 307] width 19 height 19
radio input "true"
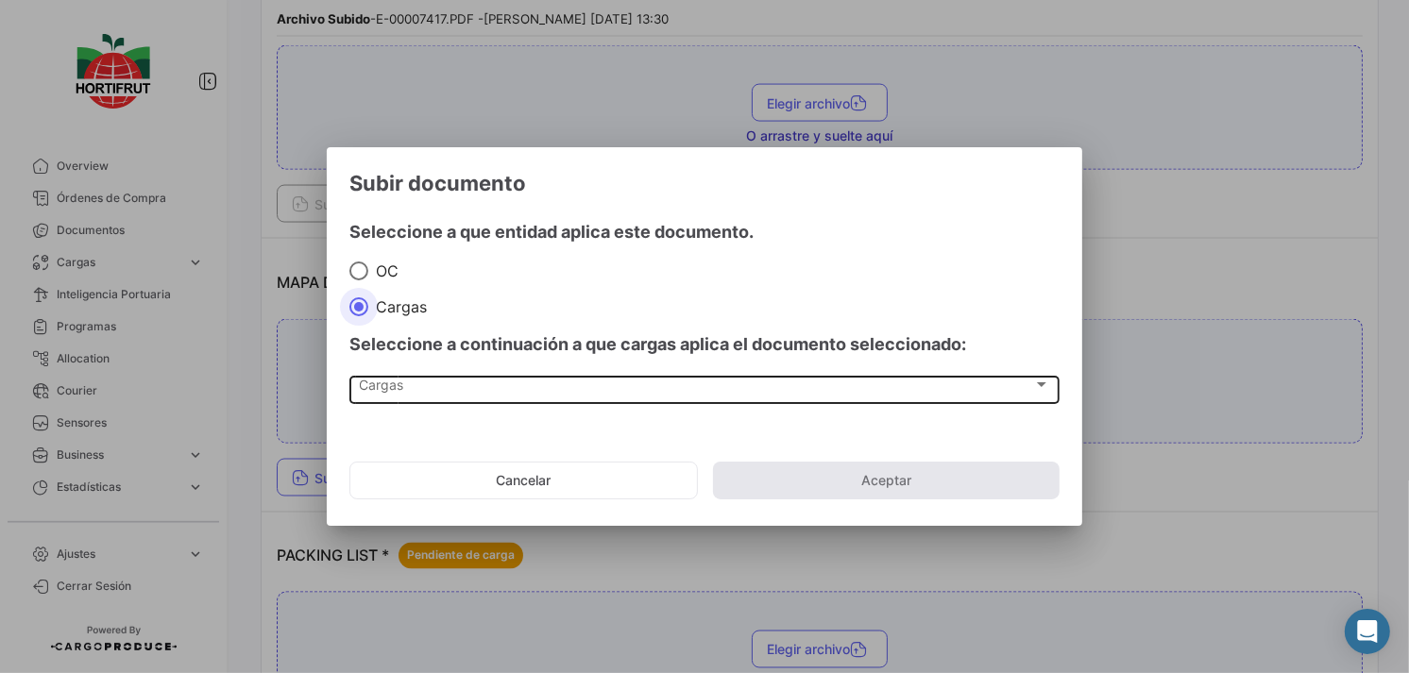
click at [456, 384] on div "Cargas" at bounding box center [696, 389] width 673 height 16
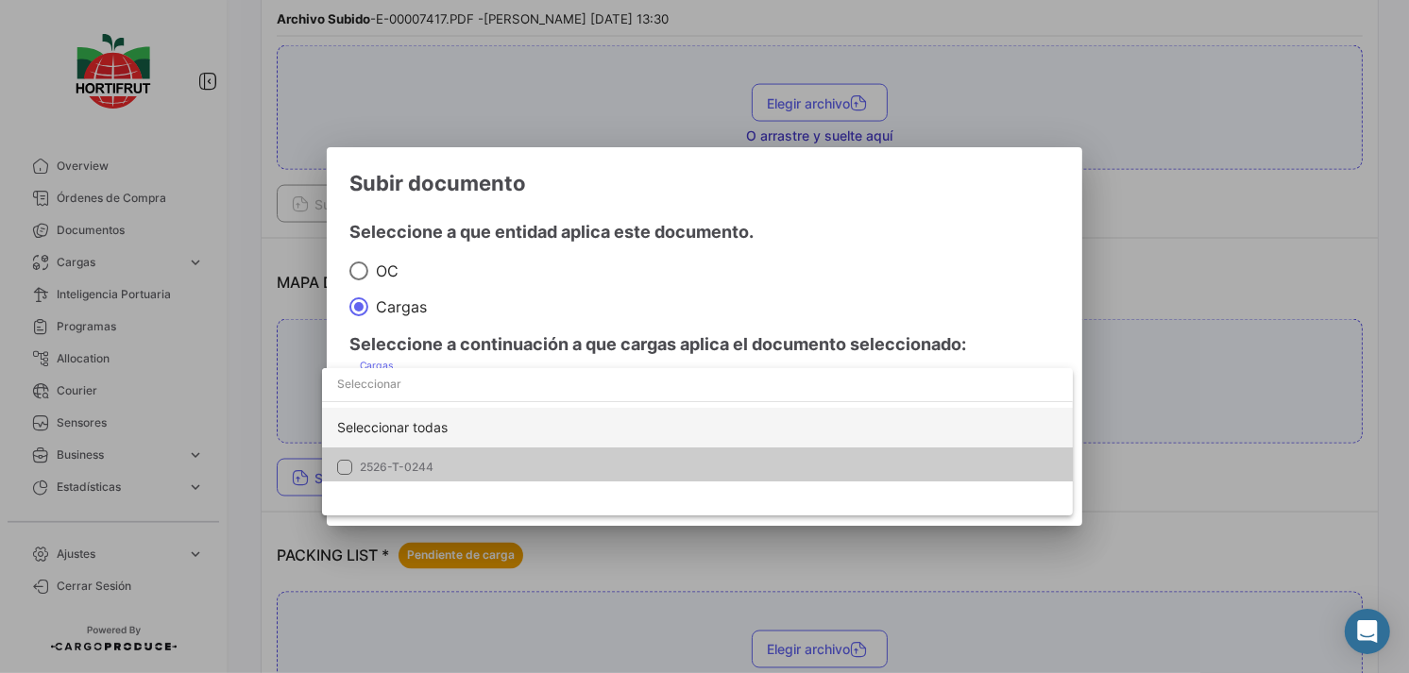
drag, startPoint x: 485, startPoint y: 438, endPoint x: 506, endPoint y: 423, distance: 25.7
click at [487, 438] on div "Seleccionar todas" at bounding box center [697, 428] width 751 height 40
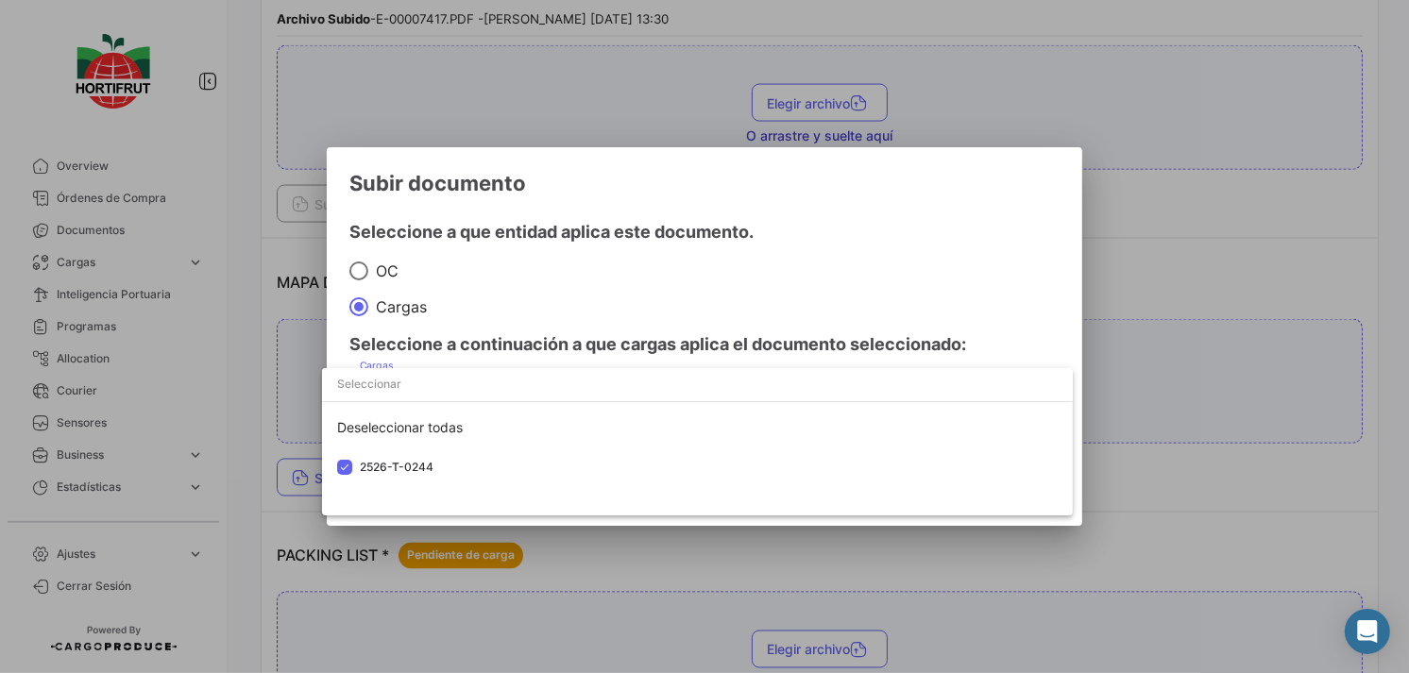
drag, startPoint x: 643, startPoint y: 329, endPoint x: 672, endPoint y: 364, distance: 45.0
click at [650, 335] on div at bounding box center [704, 336] width 1409 height 673
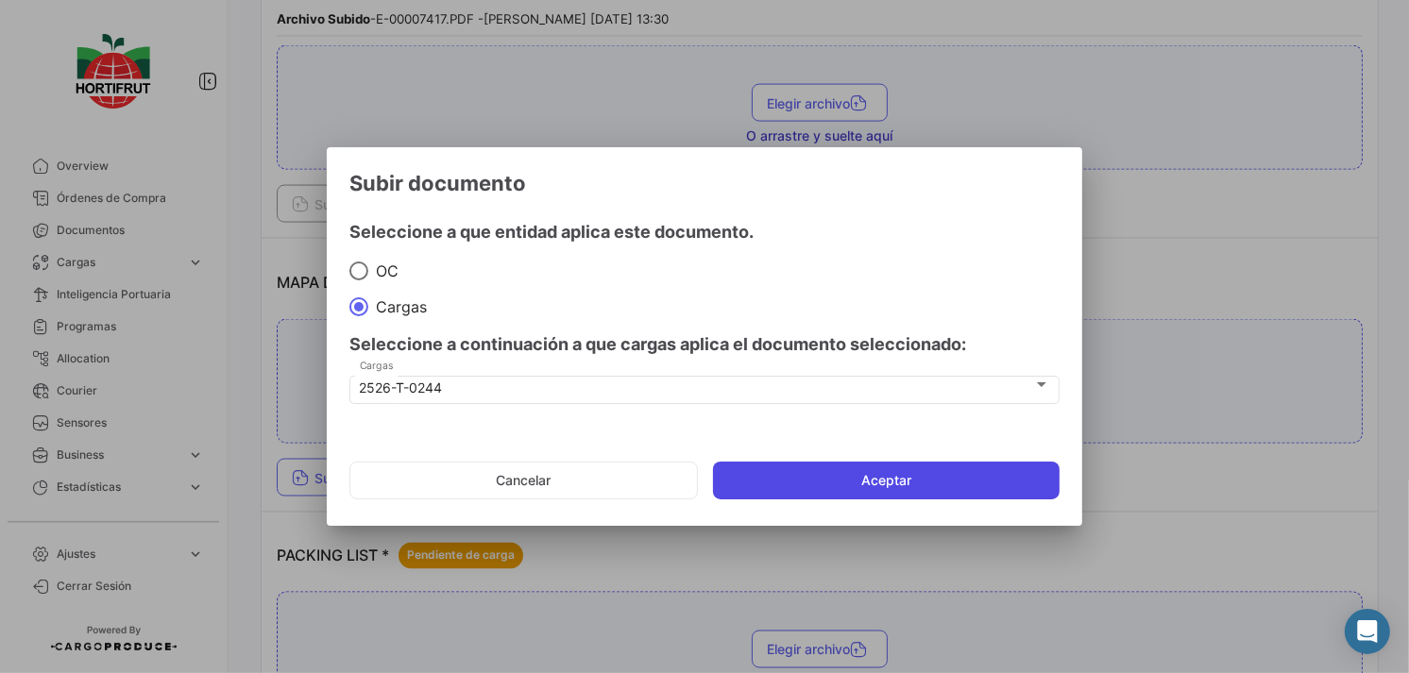
click at [749, 473] on button "Aceptar" at bounding box center [886, 481] width 347 height 38
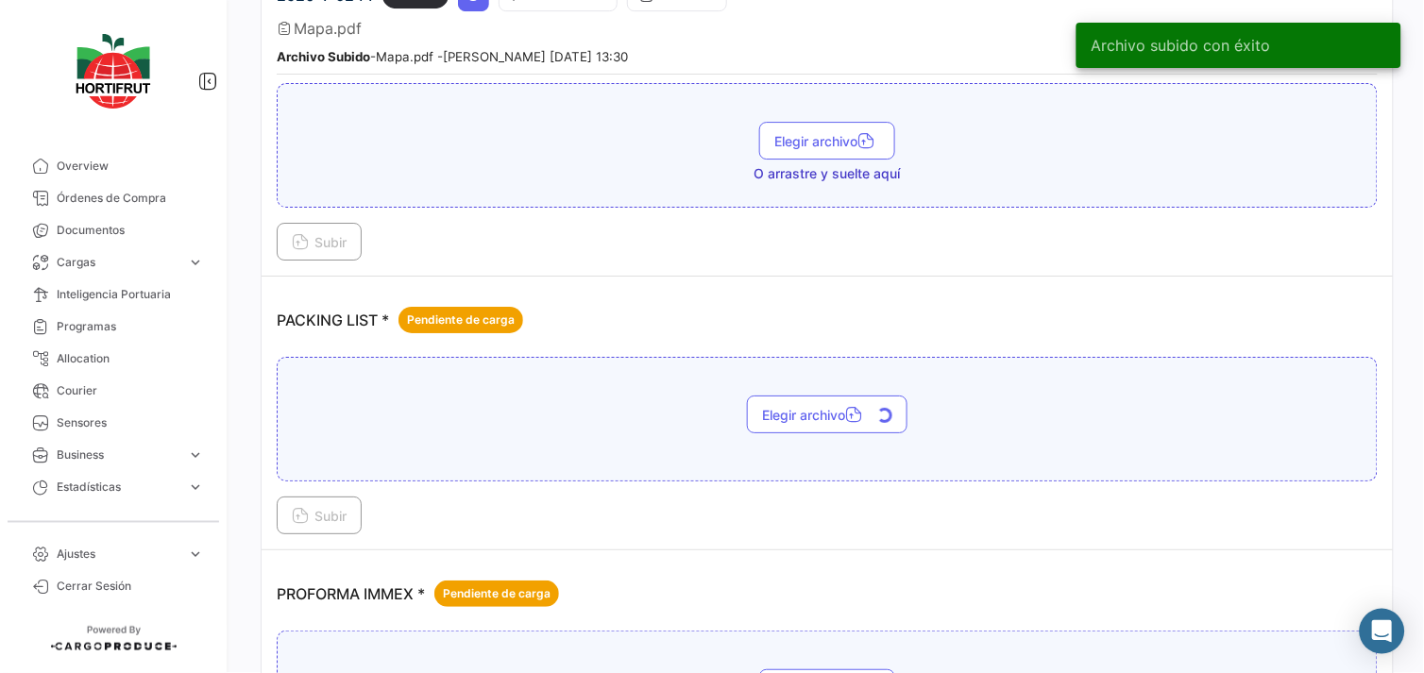
scroll to position [3148, 0]
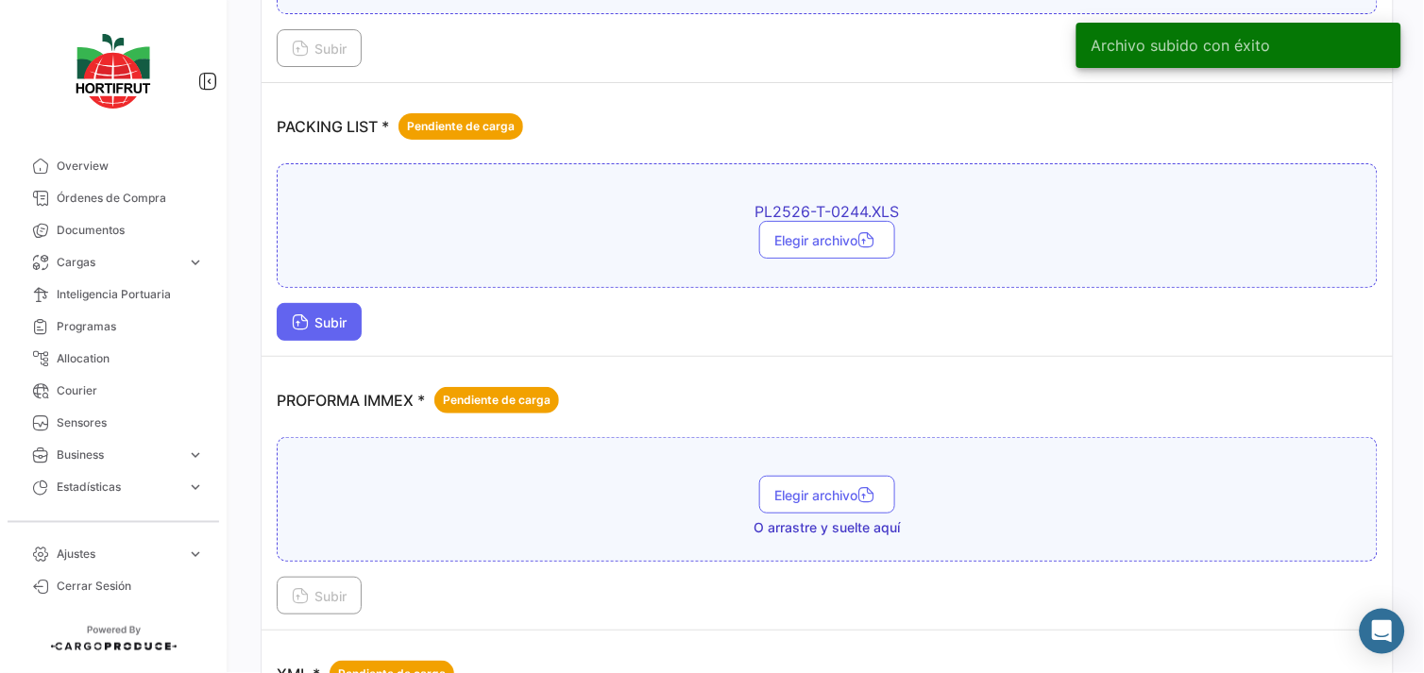
click at [347, 318] on span "Subir" at bounding box center [319, 323] width 55 height 16
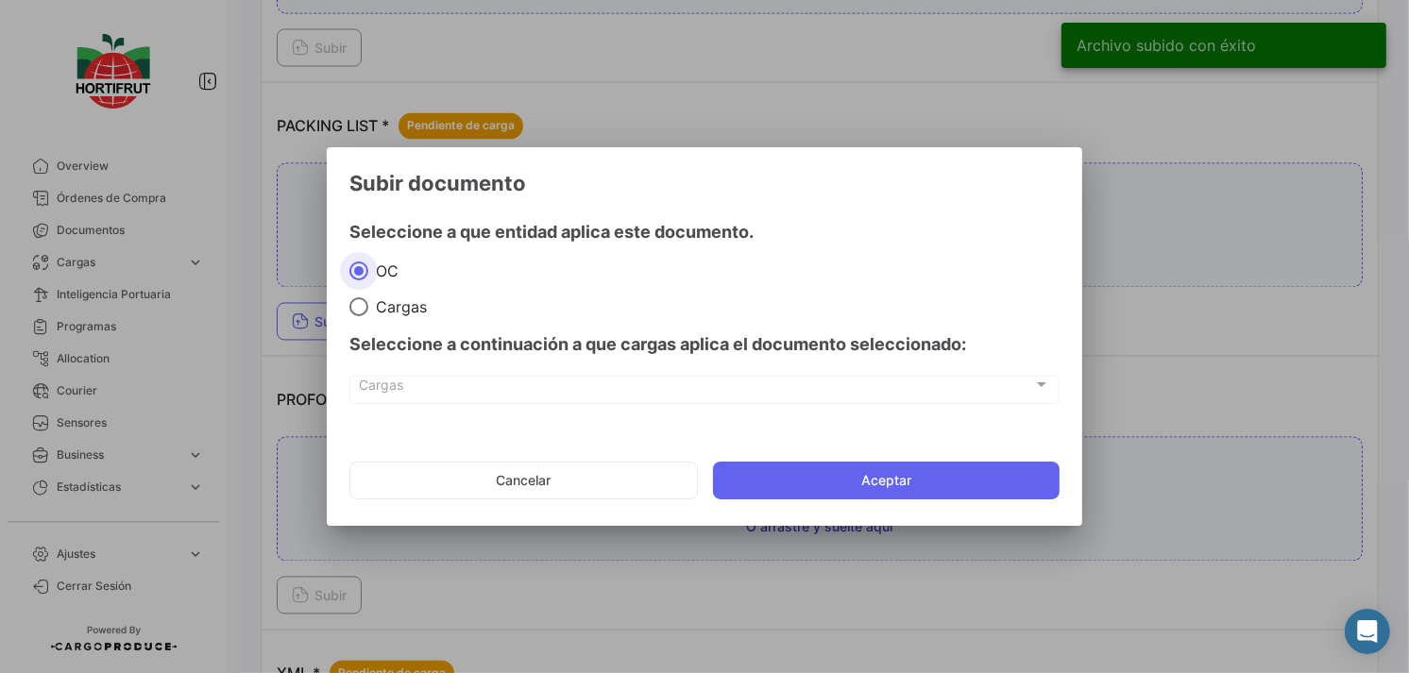
click at [383, 307] on span "Cargas" at bounding box center [397, 307] width 59 height 19
click at [368, 307] on input "Cargas" at bounding box center [358, 307] width 19 height 19
radio input "true"
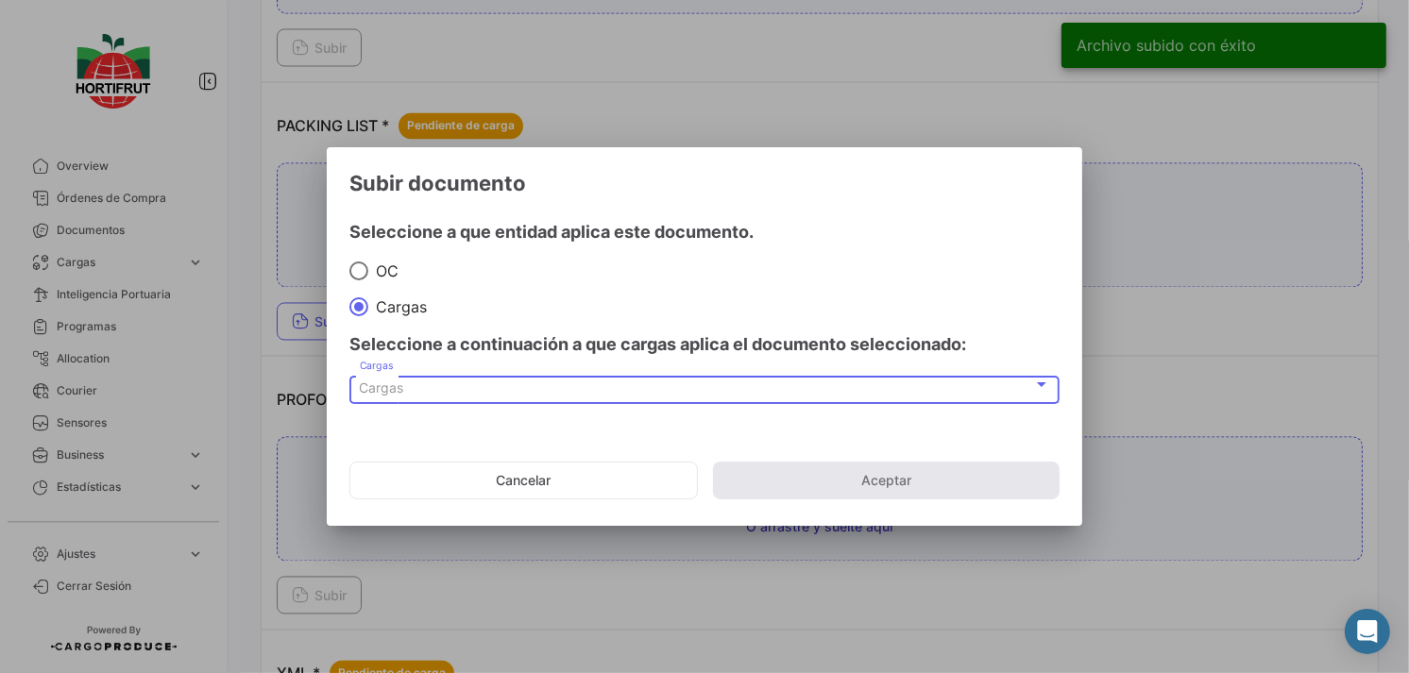
click at [501, 385] on div "Cargas" at bounding box center [696, 389] width 673 height 16
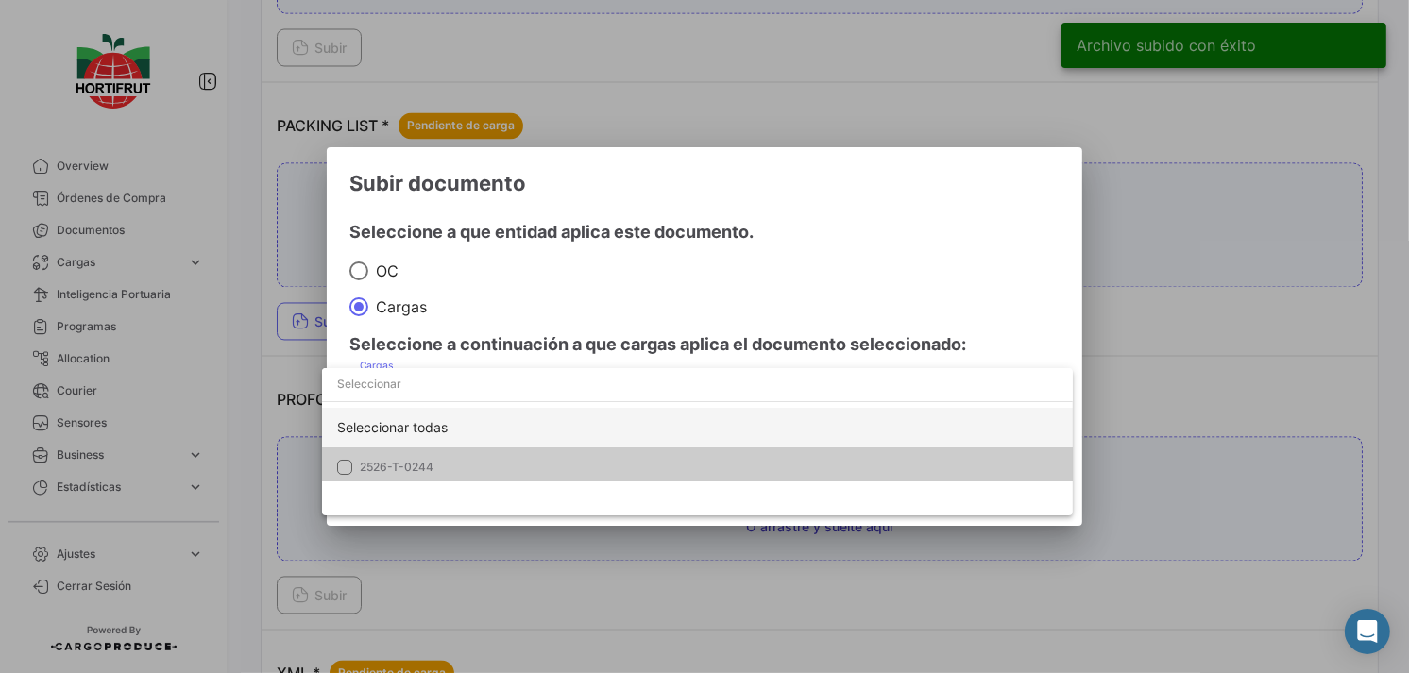
drag, startPoint x: 525, startPoint y: 451, endPoint x: 534, endPoint y: 436, distance: 16.5
click at [527, 451] on mat-option "2526-T-0244" at bounding box center [697, 468] width 751 height 40
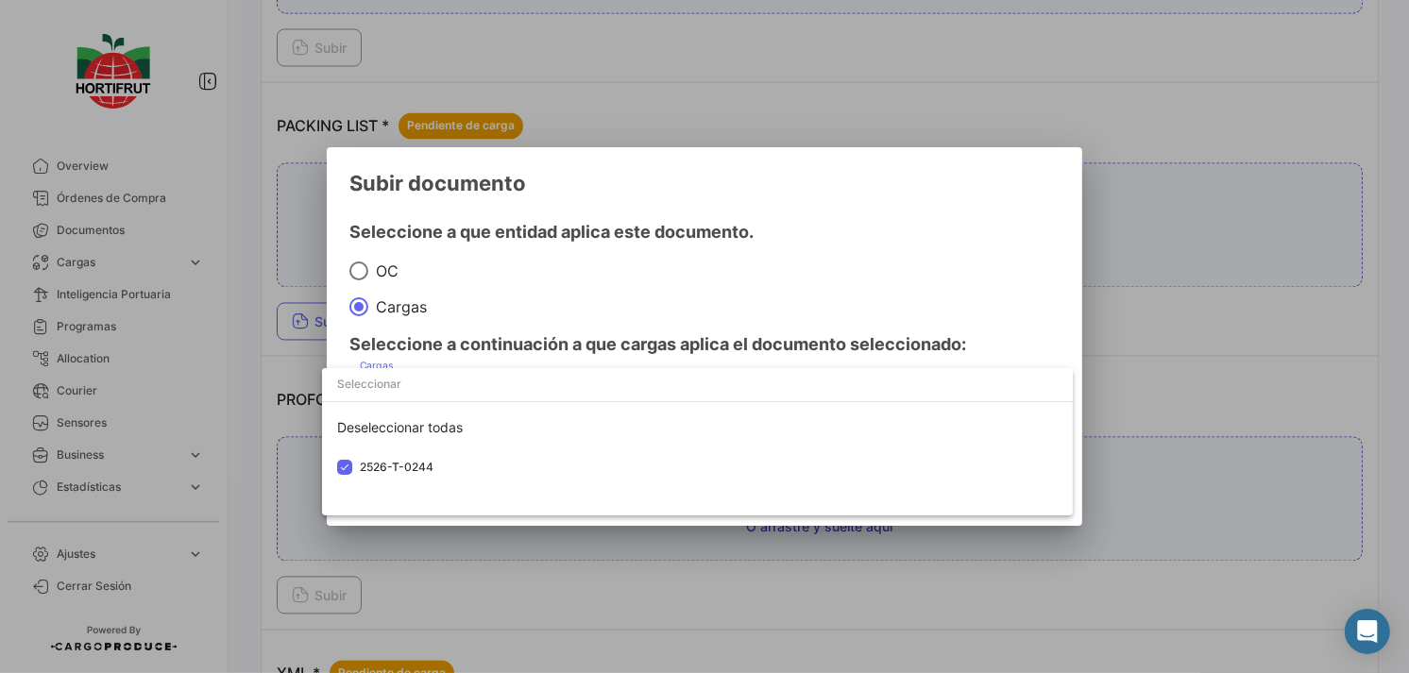
drag, startPoint x: 580, startPoint y: 313, endPoint x: 631, endPoint y: 366, distance: 74.2
click at [598, 329] on div at bounding box center [704, 336] width 1409 height 673
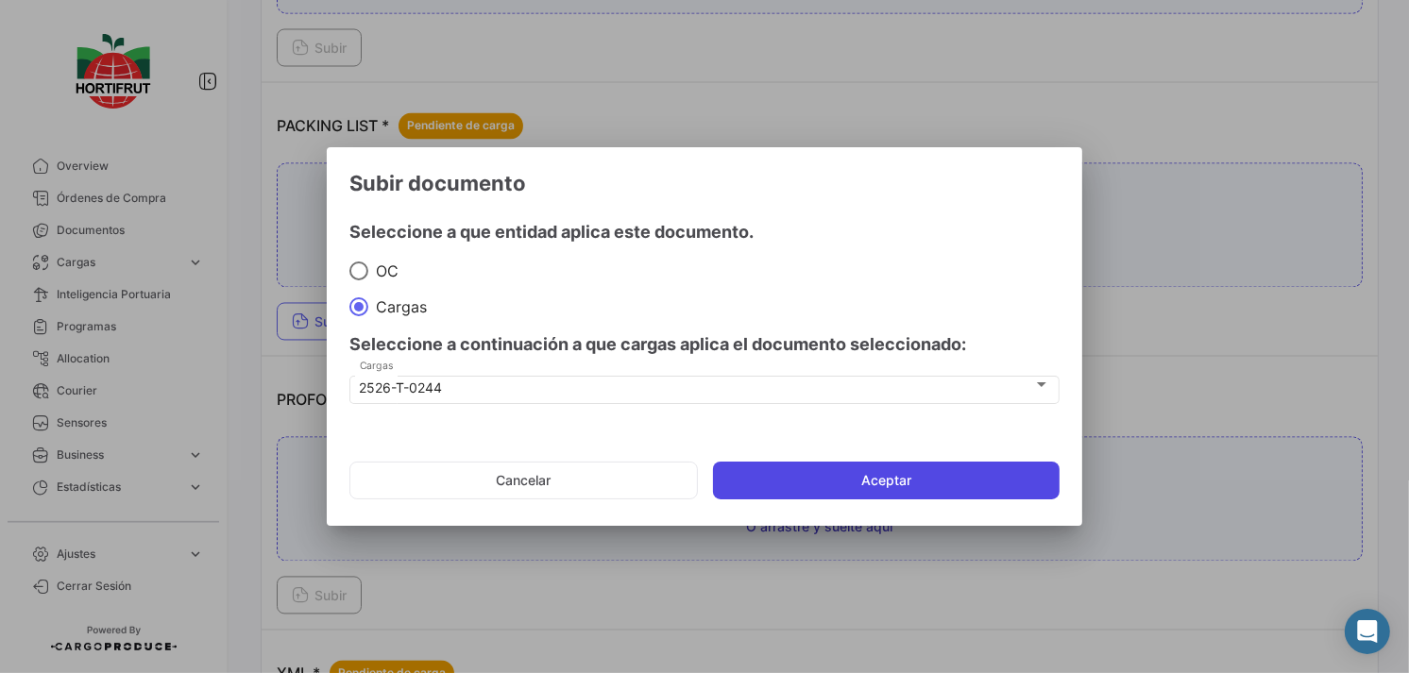
click at [757, 482] on button "Aceptar" at bounding box center [886, 481] width 347 height 38
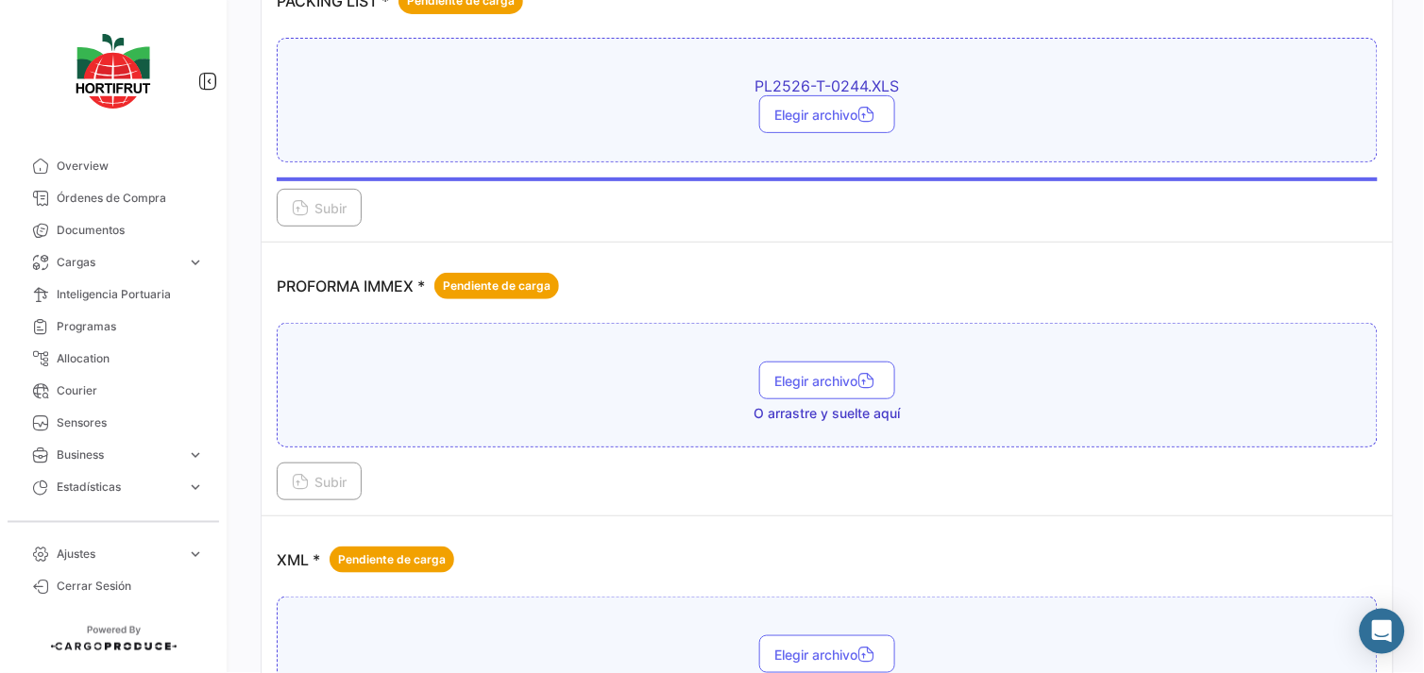
scroll to position [3358, 0]
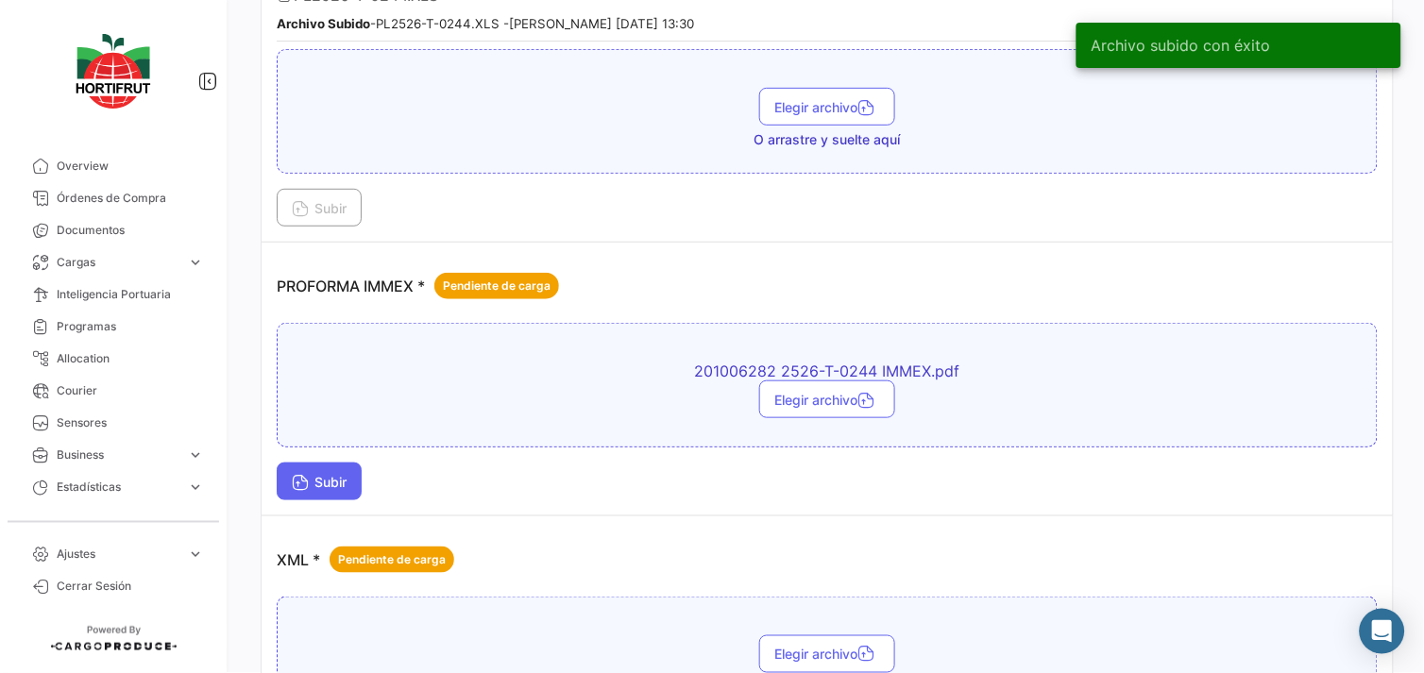
click at [337, 463] on button "Subir" at bounding box center [319, 482] width 85 height 38
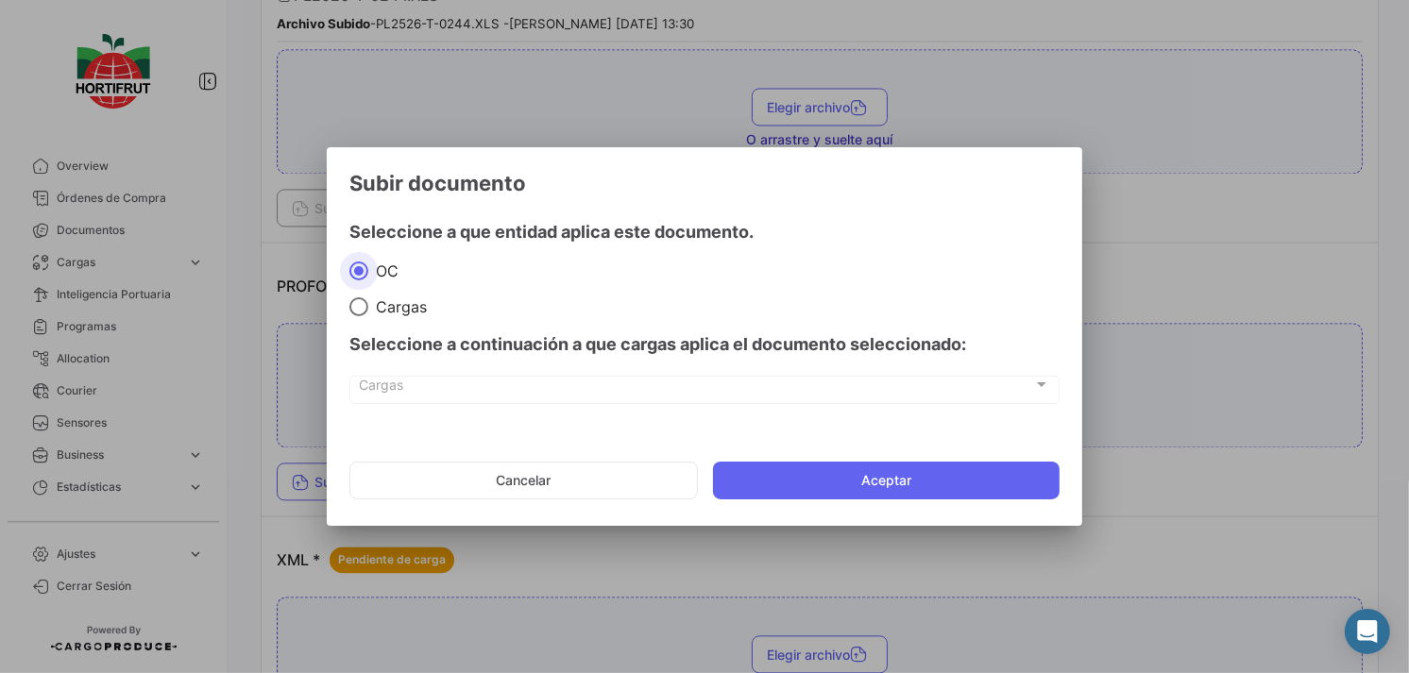
click at [402, 307] on span "Cargas" at bounding box center [397, 307] width 59 height 19
click at [368, 307] on input "Cargas" at bounding box center [358, 307] width 19 height 19
radio input "true"
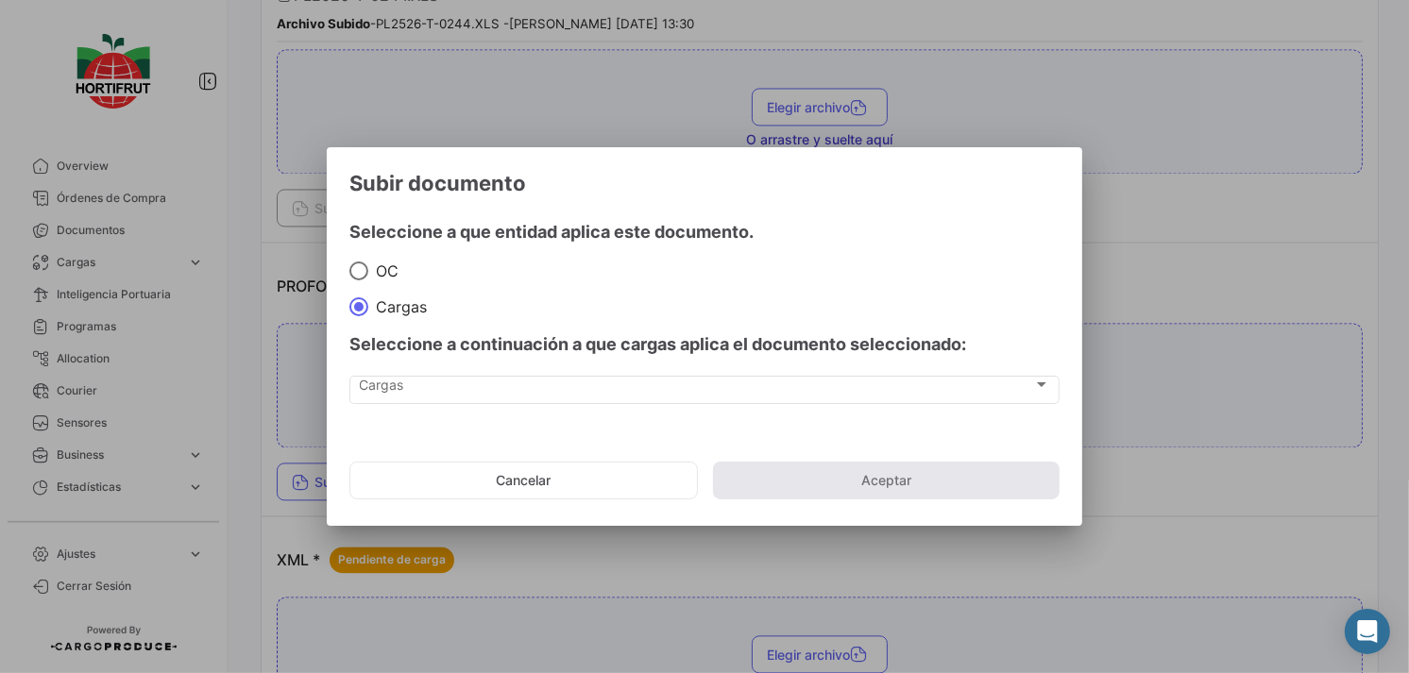
click at [524, 430] on app-documents-upload-select "Subir documento Seleccione a que entidad aplica este documento. OC Cargas Selec…" at bounding box center [704, 342] width 710 height 344
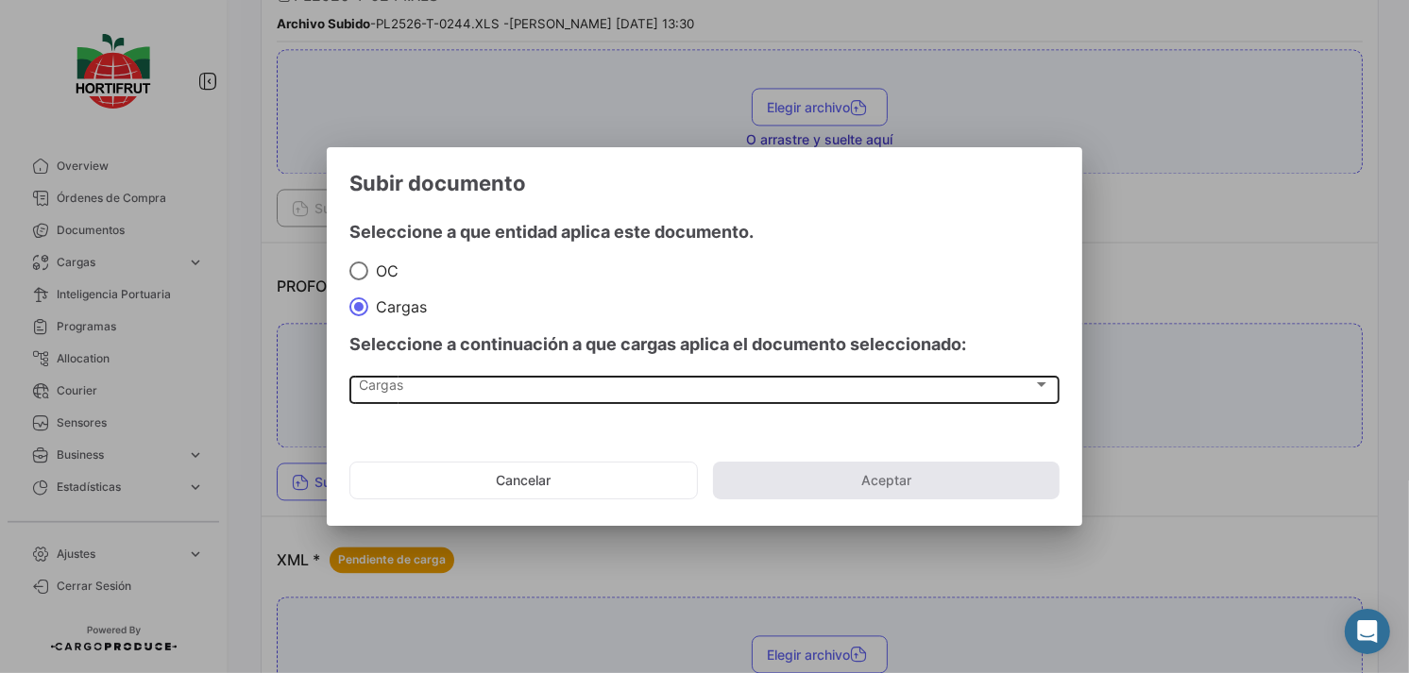
click at [525, 383] on div "Cargas" at bounding box center [696, 389] width 673 height 16
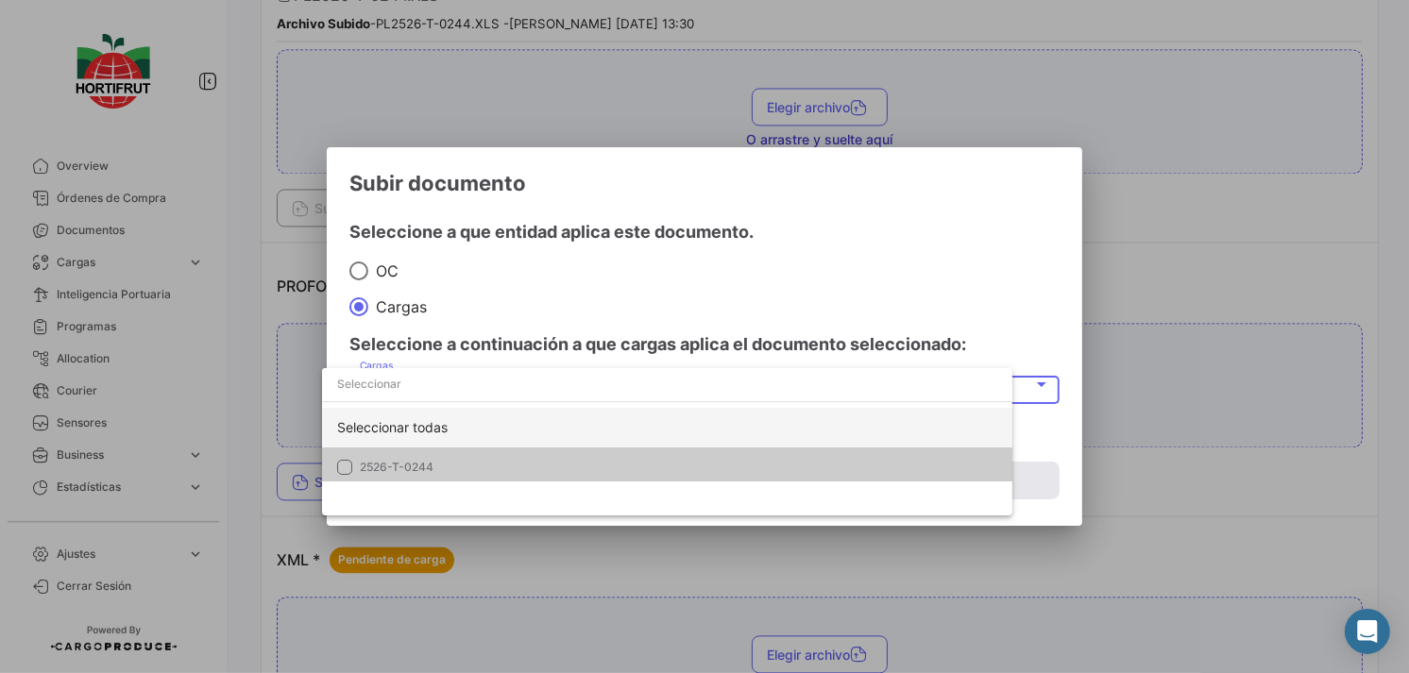
drag, startPoint x: 535, startPoint y: 447, endPoint x: 551, endPoint y: 439, distance: 17.7
click at [536, 448] on mat-option "2526-T-0244" at bounding box center [667, 468] width 690 height 40
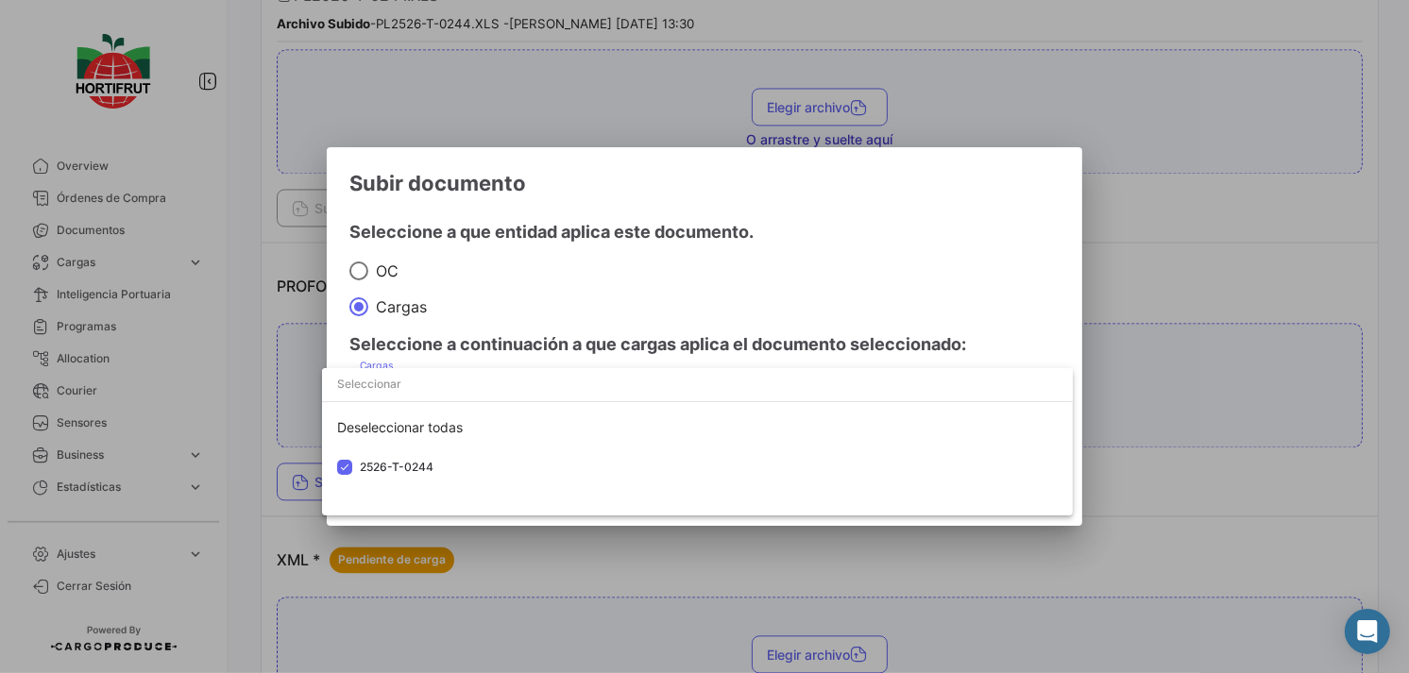
drag, startPoint x: 628, startPoint y: 313, endPoint x: 733, endPoint y: 425, distance: 153.7
click at [630, 313] on div at bounding box center [704, 336] width 1409 height 673
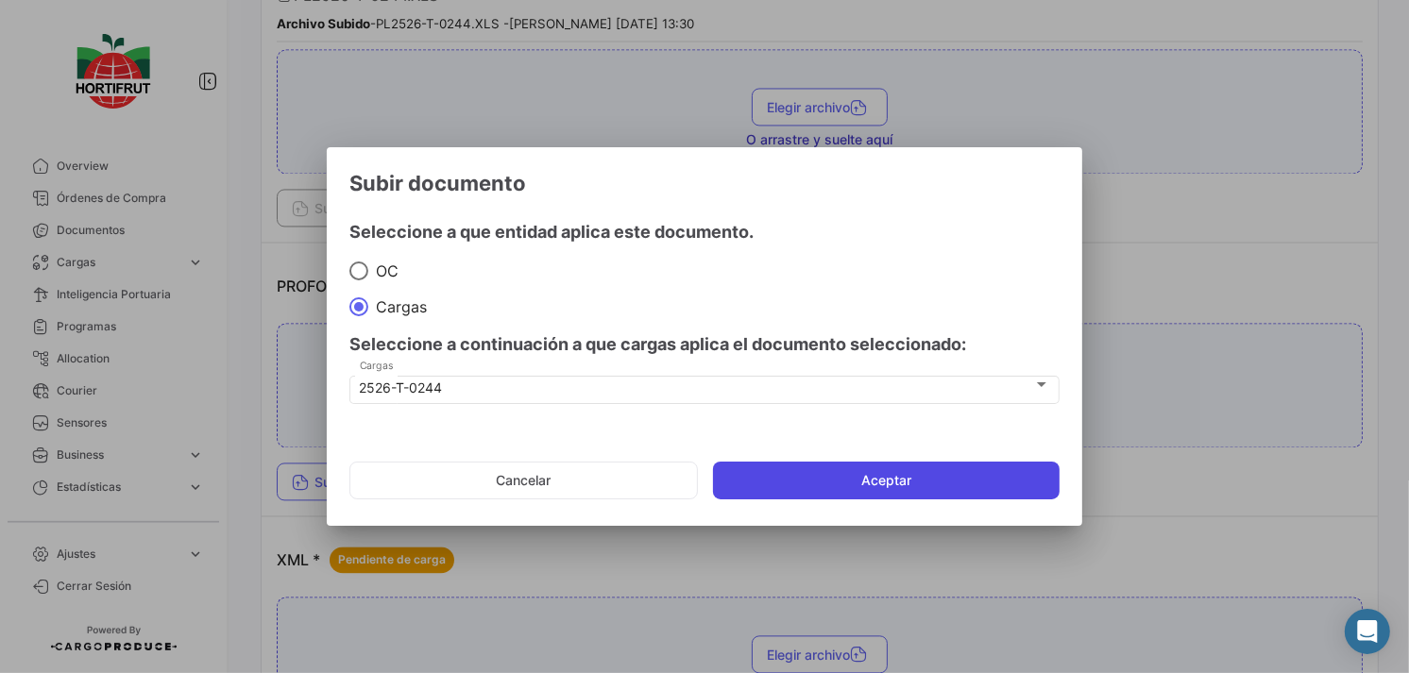
click at [794, 483] on button "Aceptar" at bounding box center [886, 481] width 347 height 38
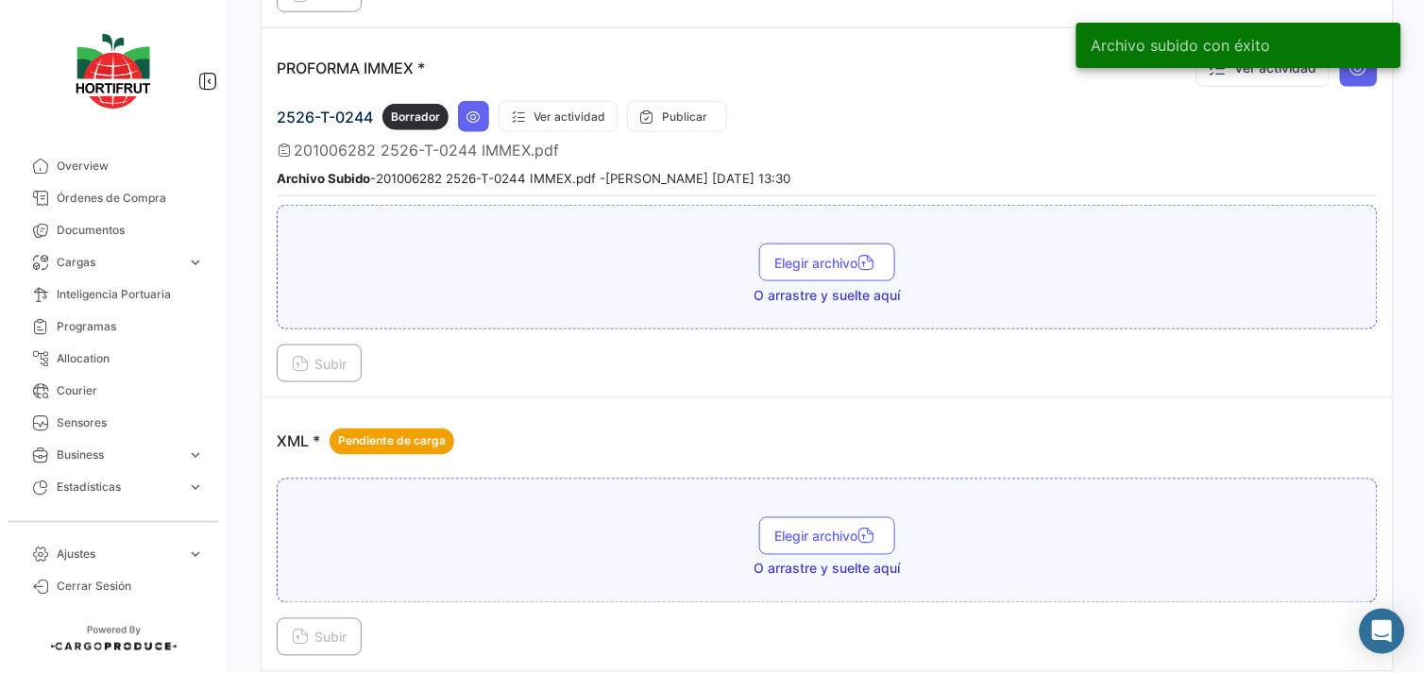
scroll to position [3584, 0]
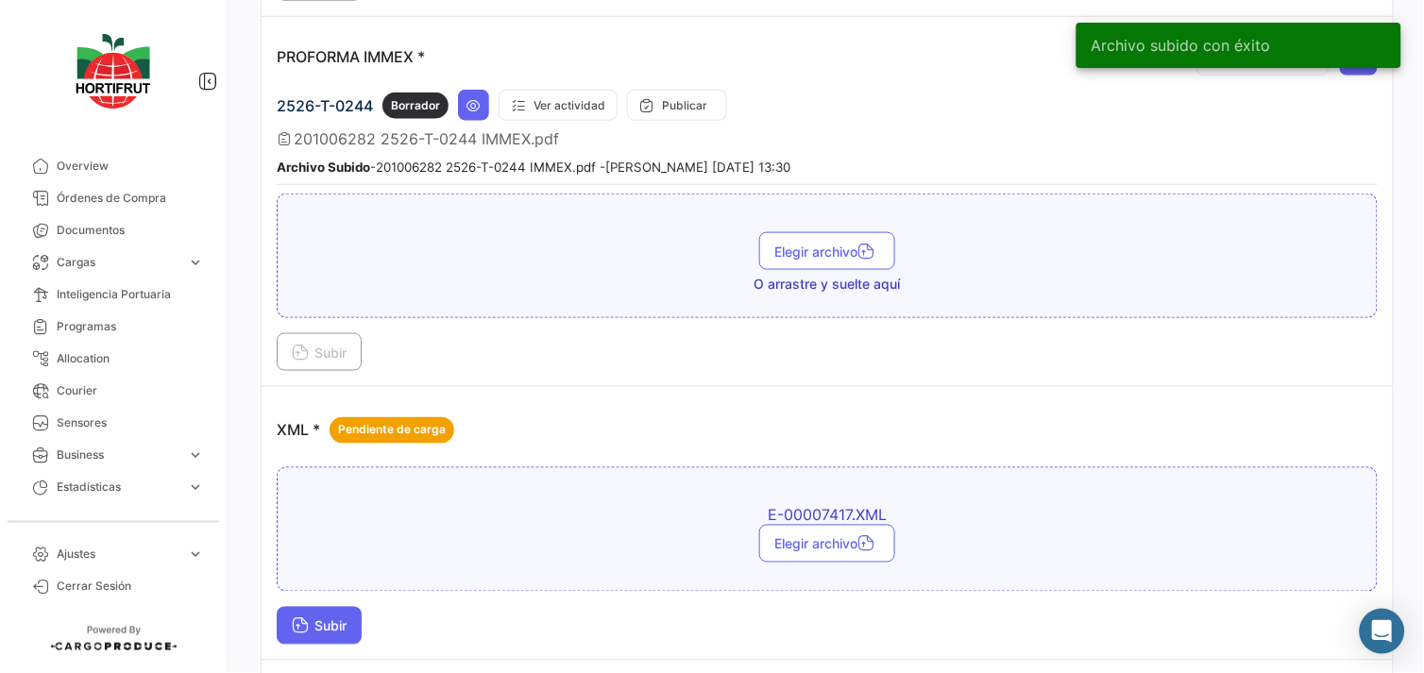
click at [351, 607] on button "Subir" at bounding box center [319, 626] width 85 height 38
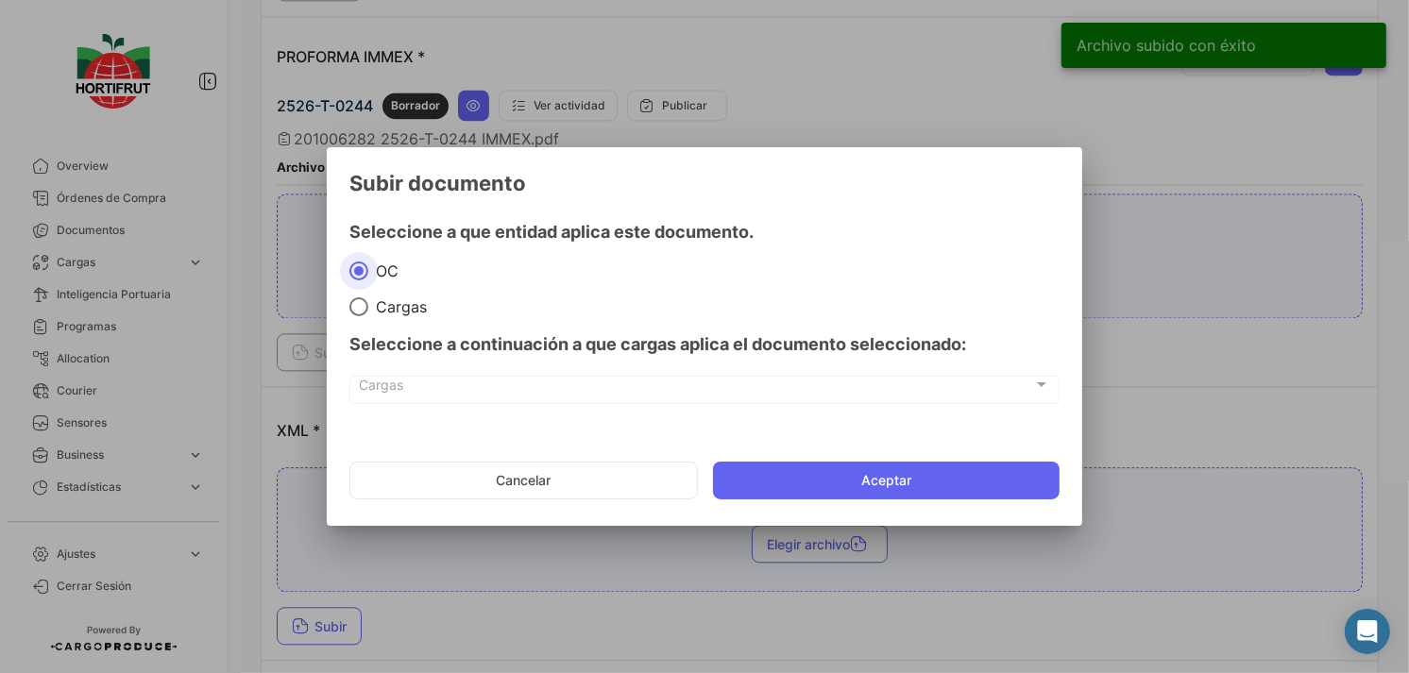
click at [382, 310] on span "Cargas" at bounding box center [397, 307] width 59 height 19
click at [368, 310] on input "Cargas" at bounding box center [358, 307] width 19 height 19
radio input "true"
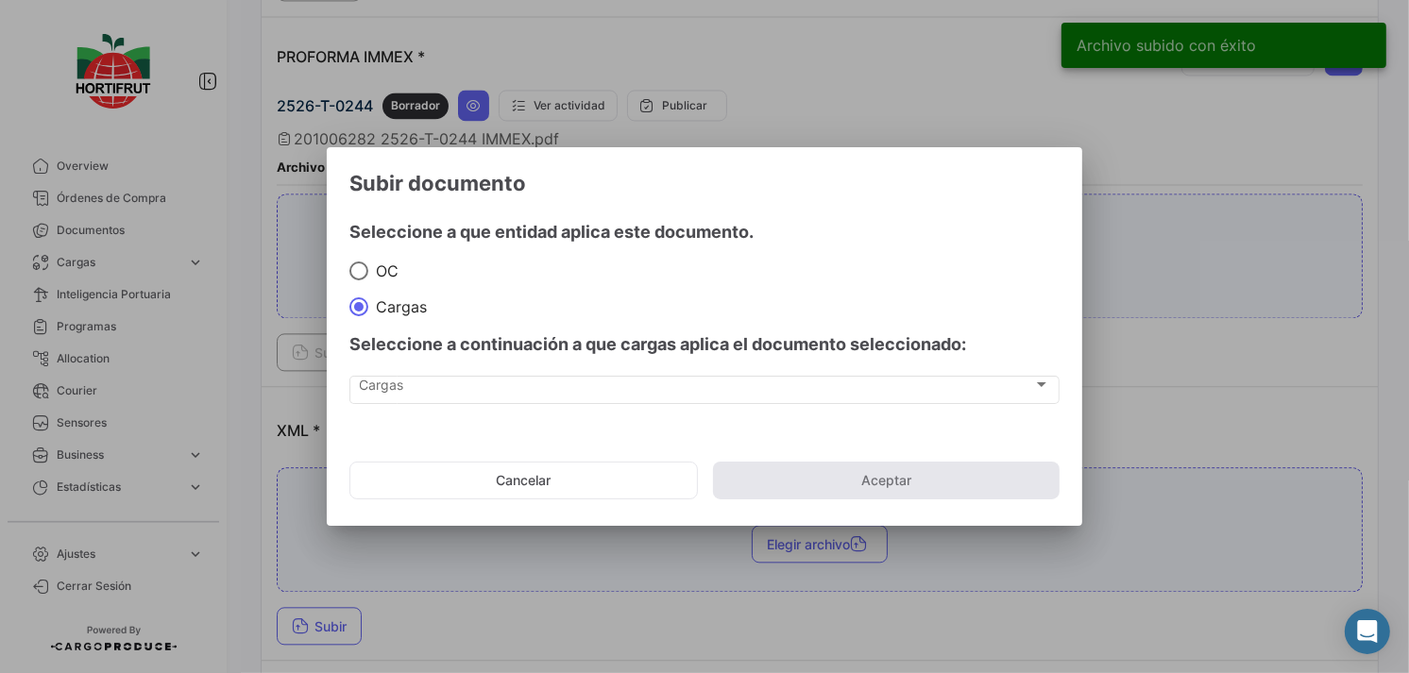
click at [475, 407] on div "Cargas Cargas" at bounding box center [704, 399] width 710 height 47
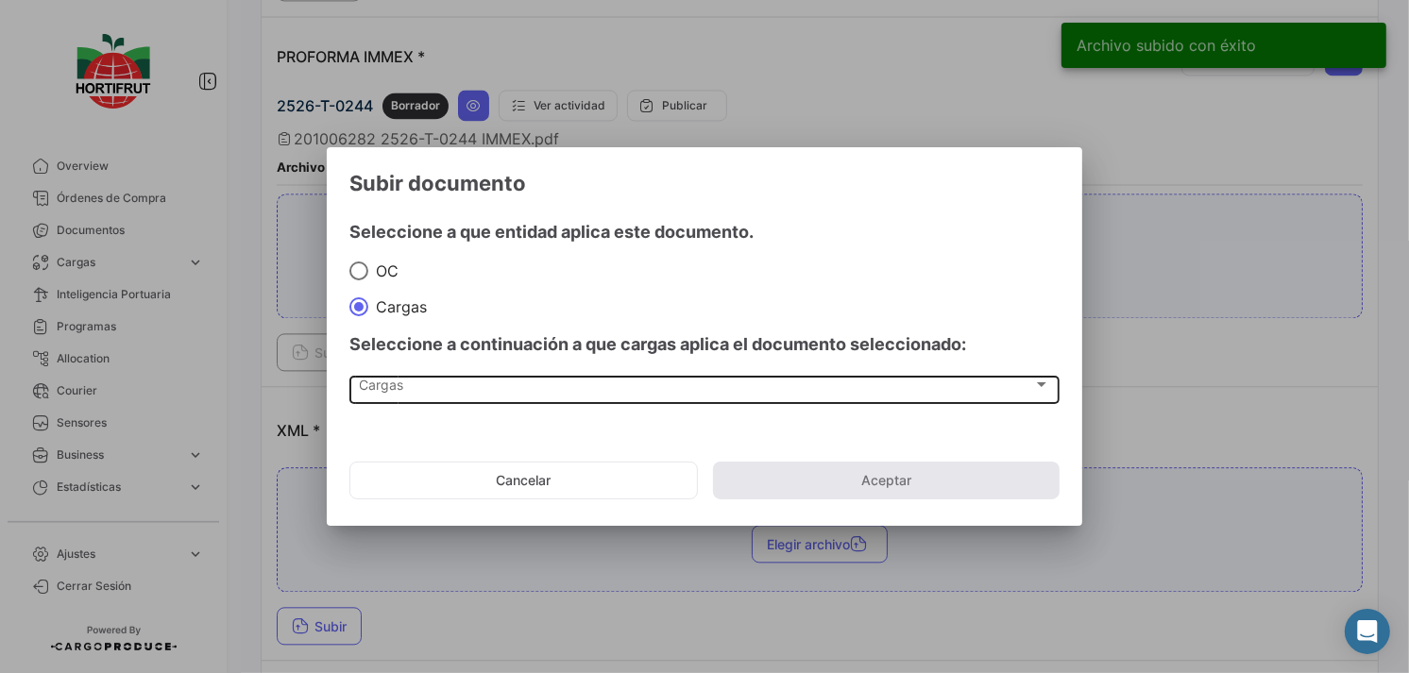
click at [510, 374] on div "Cargas Cargas" at bounding box center [705, 389] width 690 height 32
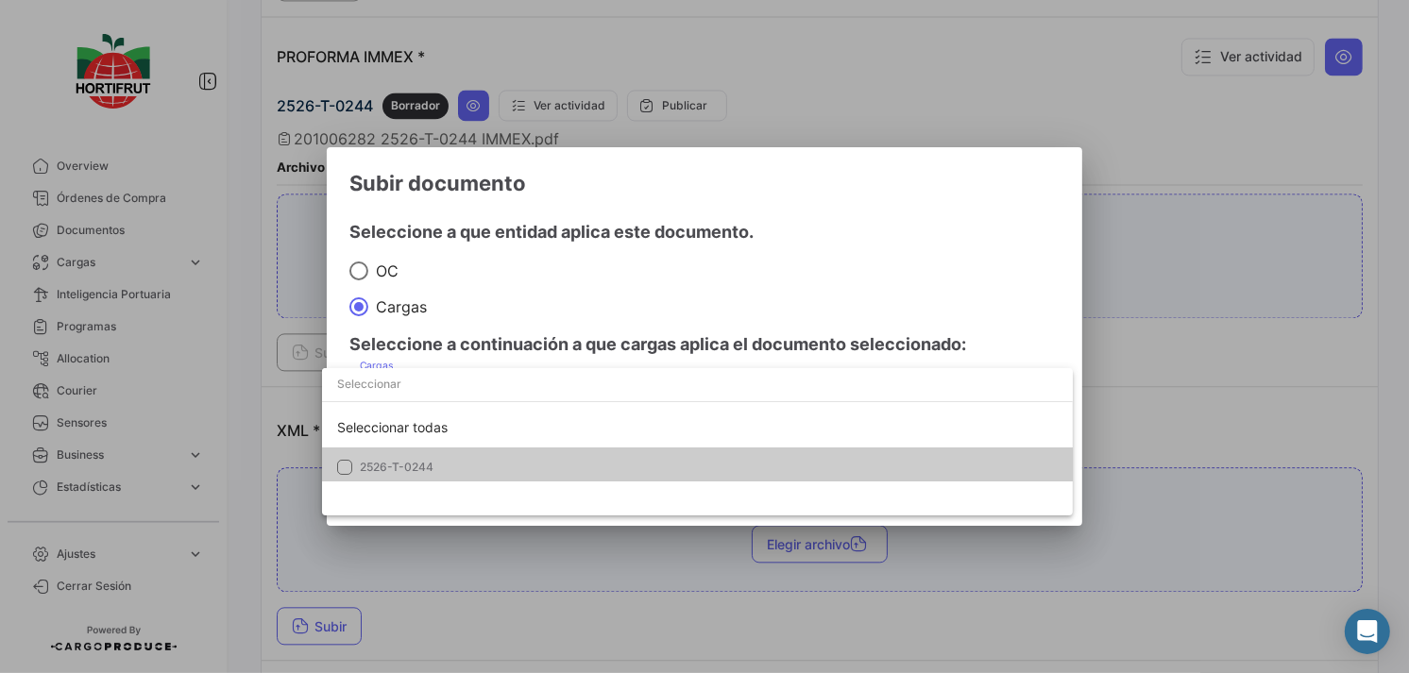
drag, startPoint x: 524, startPoint y: 439, endPoint x: 543, endPoint y: 398, distance: 45.7
click at [525, 439] on div "Seleccionar todas" at bounding box center [697, 428] width 751 height 40
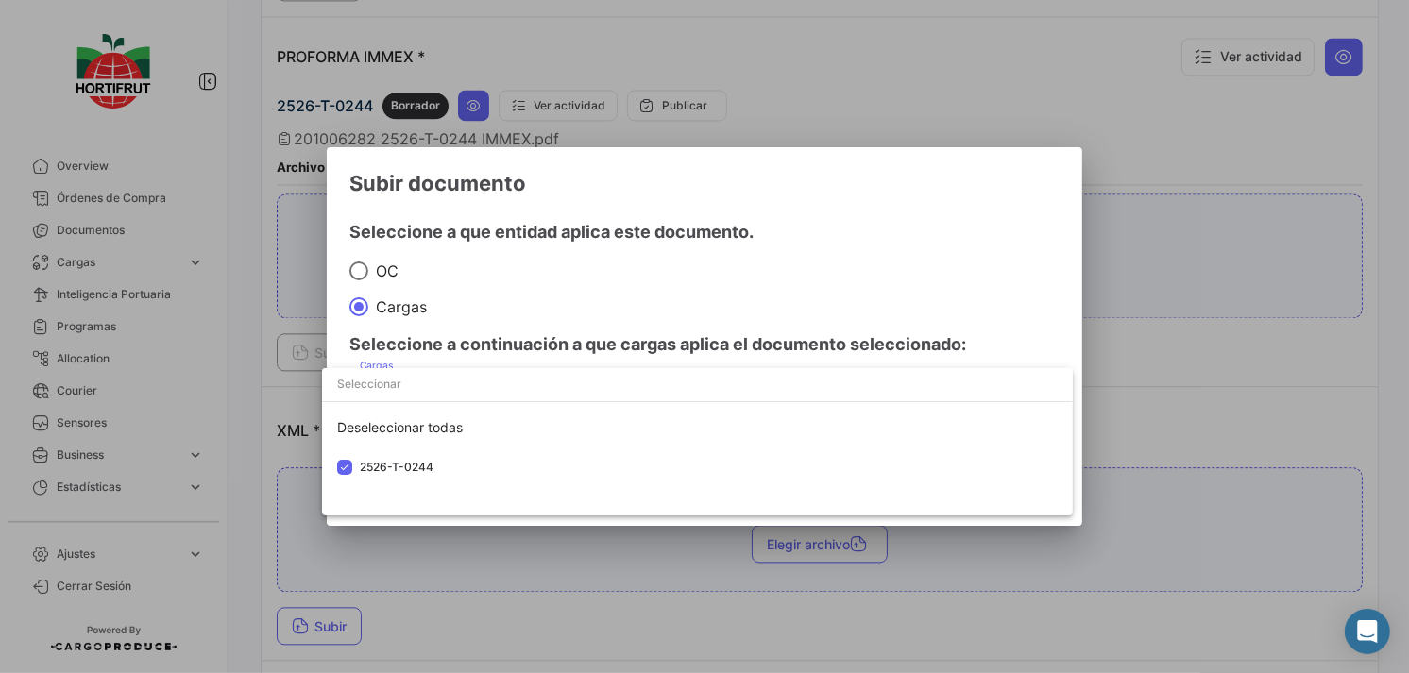
click at [668, 312] on div at bounding box center [704, 336] width 1409 height 673
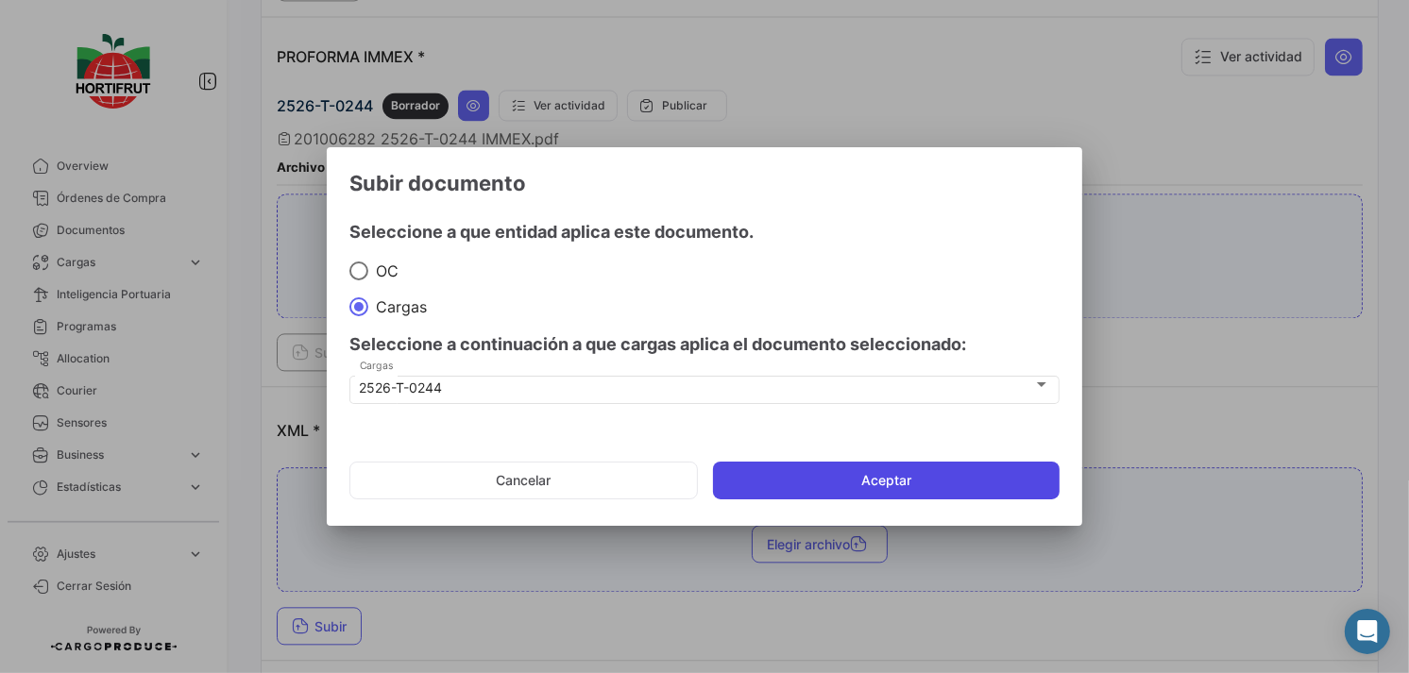
drag, startPoint x: 778, startPoint y: 463, endPoint x: 795, endPoint y: 463, distance: 17.0
click at [777, 463] on button "Aceptar" at bounding box center [886, 481] width 347 height 38
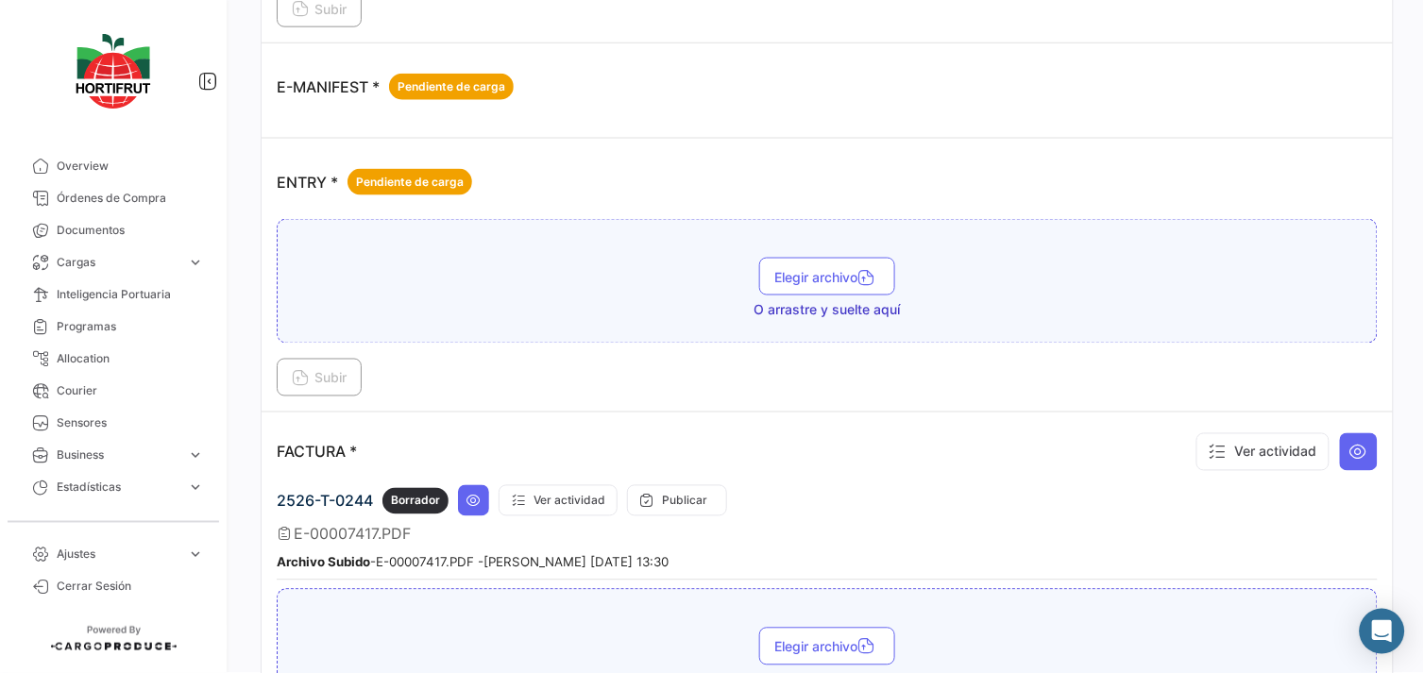
scroll to position [1449, 0]
